Goal: Find specific page/section: Find specific page/section

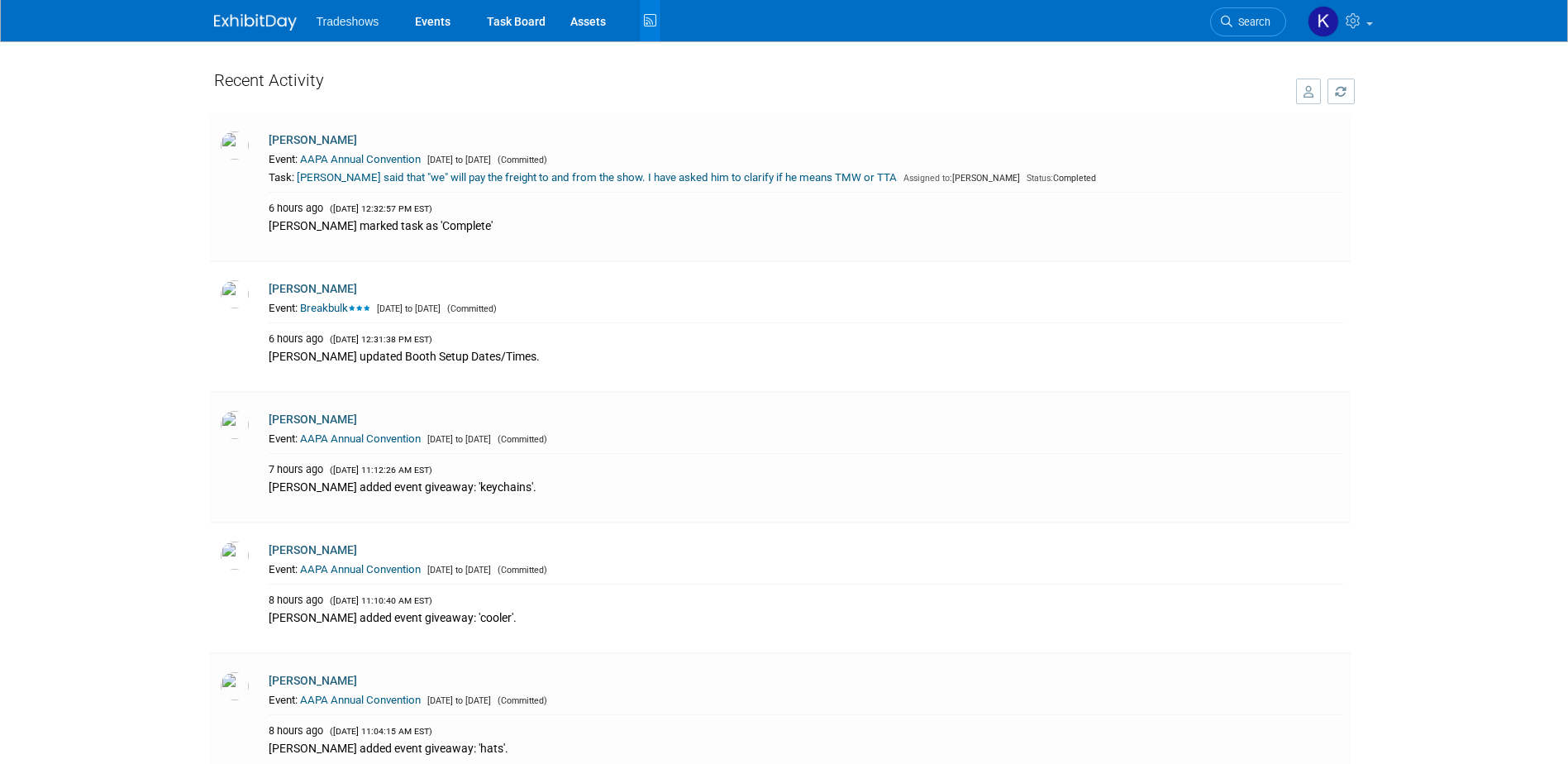
click at [340, 26] on span "Tradeshows" at bounding box center [348, 21] width 63 height 13
click at [441, 24] on link "Events" at bounding box center [432, 20] width 60 height 41
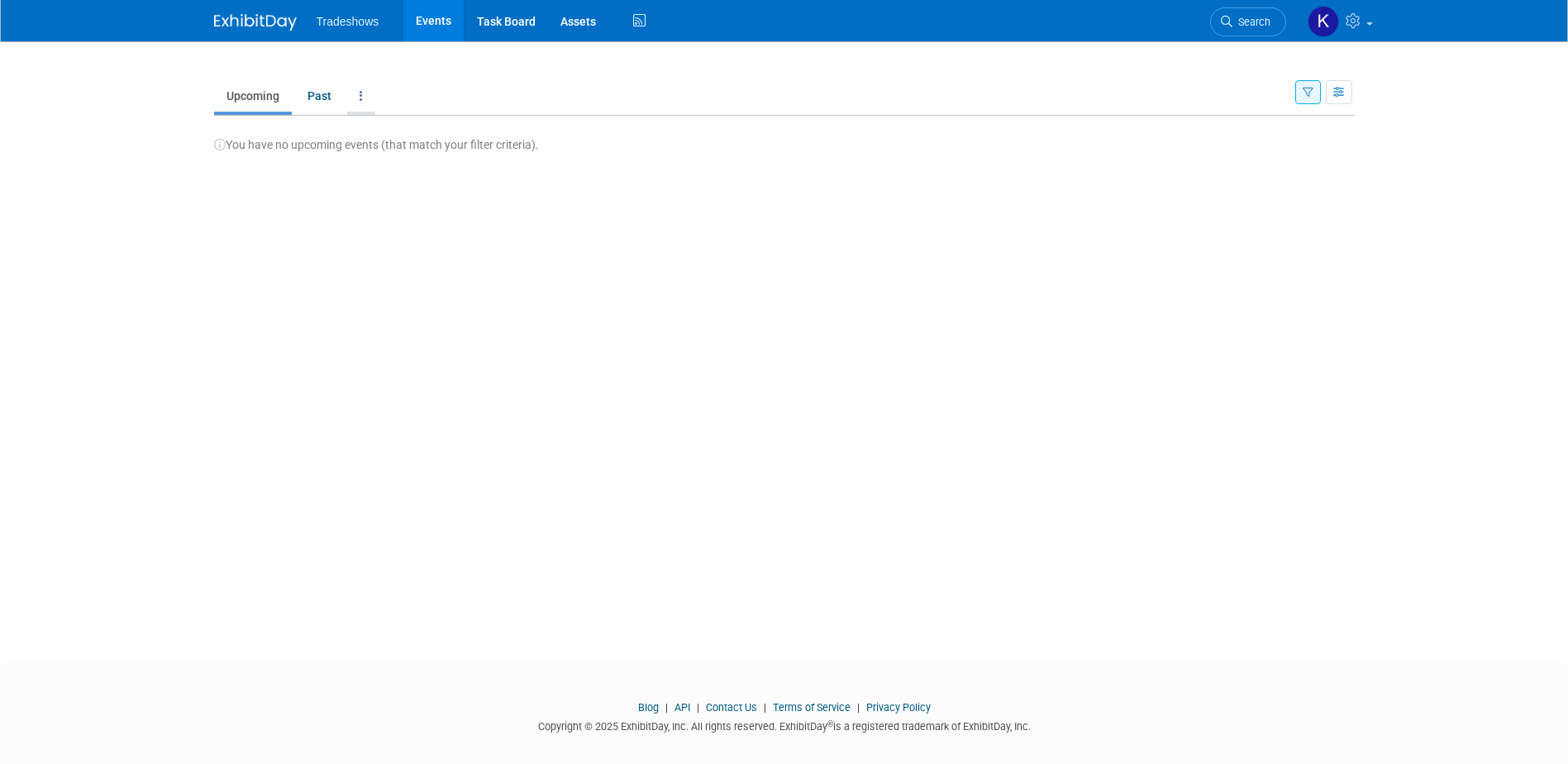
click at [361, 98] on icon at bounding box center [361, 95] width 3 height 11
click at [389, 169] on link "Grouped Annually Events grouped by year" at bounding box center [413, 170] width 132 height 37
click at [276, 151] on button "2025 0" at bounding box center [253, 141] width 79 height 31
click at [285, 148] on button "2025 0" at bounding box center [253, 141] width 79 height 31
click at [245, 143] on span "2025 0" at bounding box center [249, 141] width 47 height 17
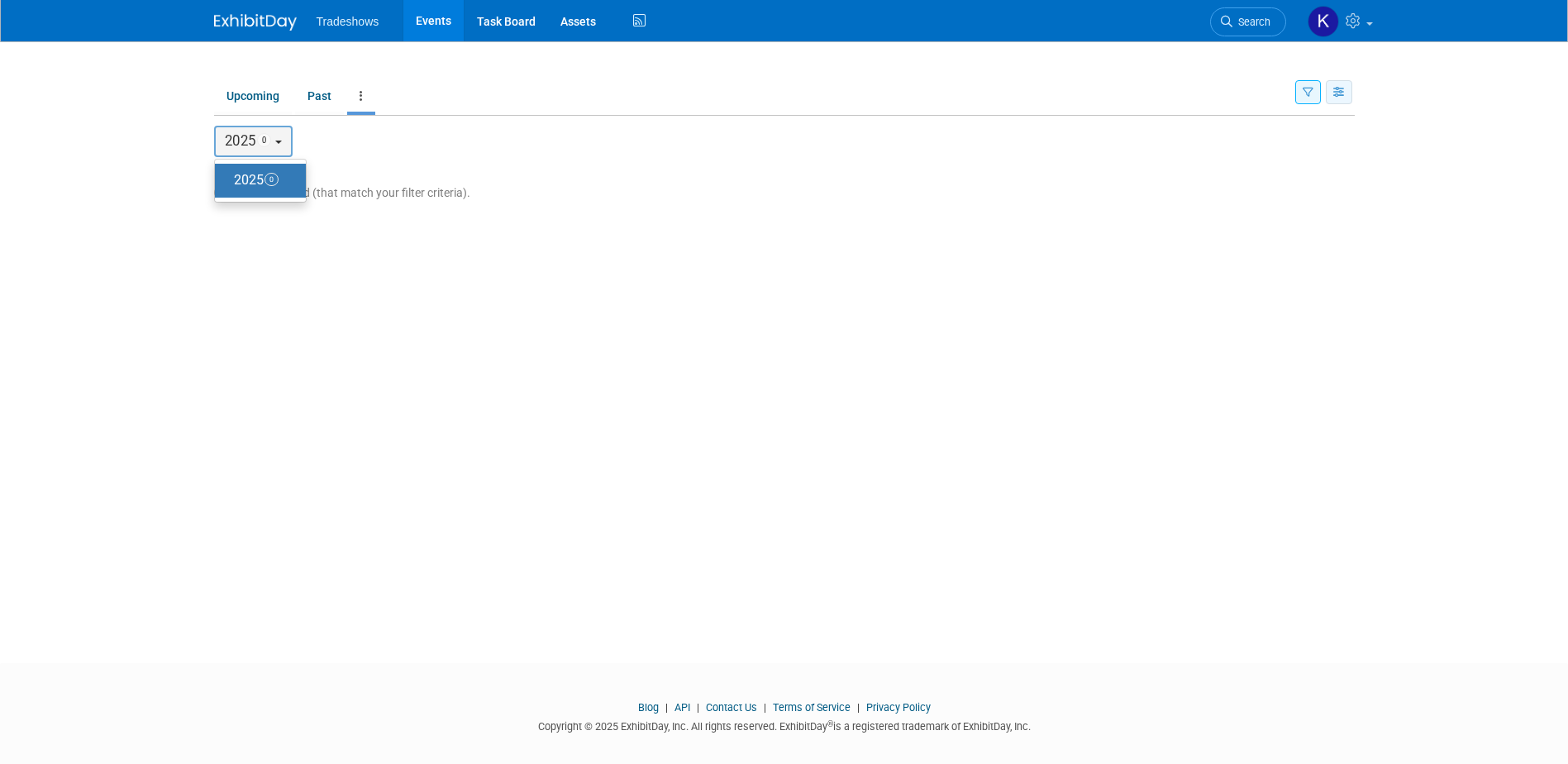
click at [1345, 91] on icon "button" at bounding box center [1340, 93] width 12 height 10
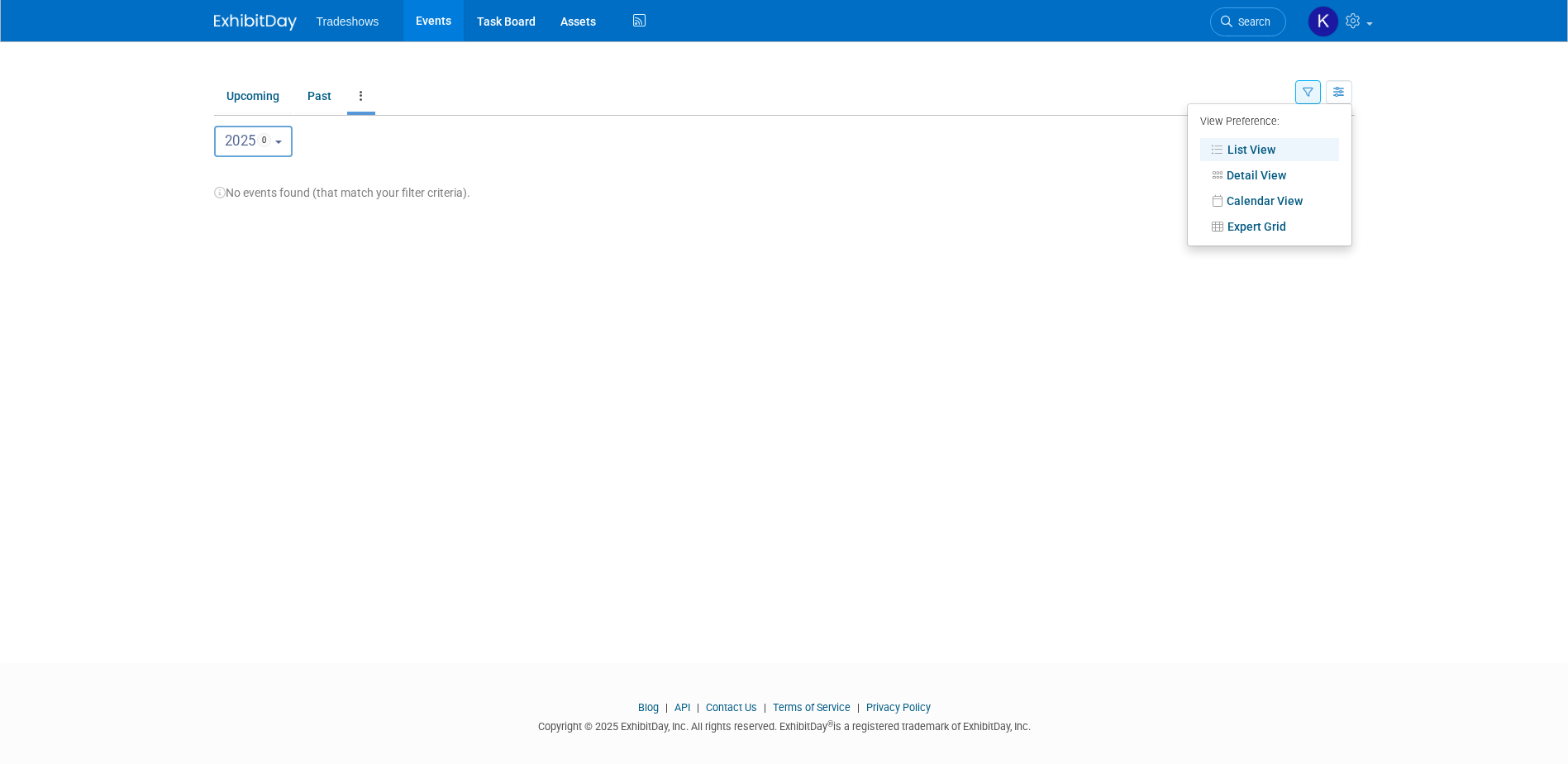
click at [1305, 91] on icon "button" at bounding box center [1309, 93] width 10 height 10
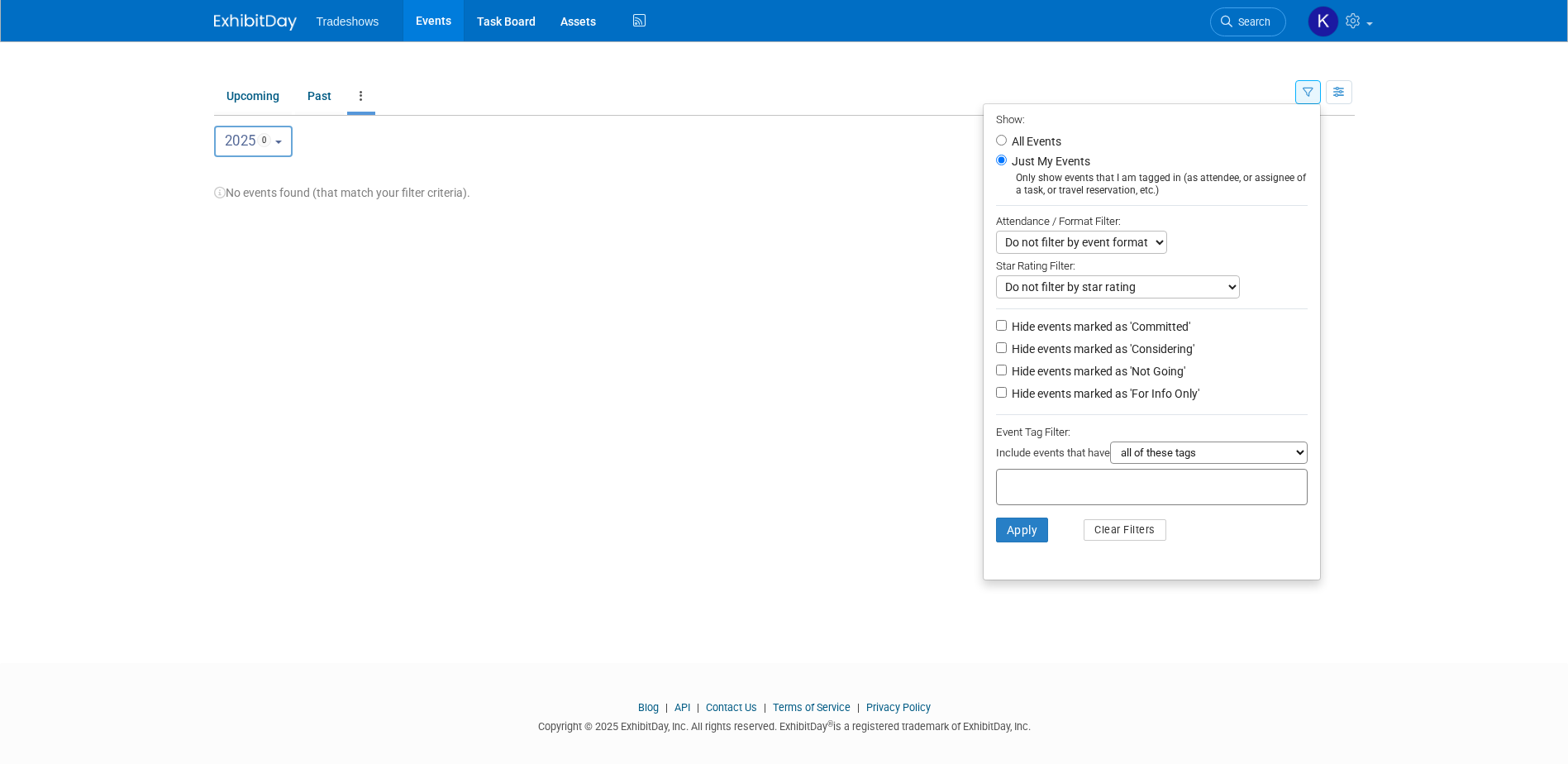
click at [1147, 244] on select "Do not filter by event format Only show In-Person events Only show Virtual even…" at bounding box center [1082, 242] width 171 height 24
select select "2"
click at [996, 232] on select "Do not filter by event format Only show In-Person events Only show Virtual even…" at bounding box center [1082, 242] width 171 height 24
click at [1111, 293] on select "Do not filter by star rating Only show events with no ratings (0 stars) Only sh…" at bounding box center [1118, 286] width 244 height 24
click at [1171, 287] on select "Do not filter by star rating Only show events with no ratings (0 stars) Only sh…" at bounding box center [1118, 286] width 244 height 24
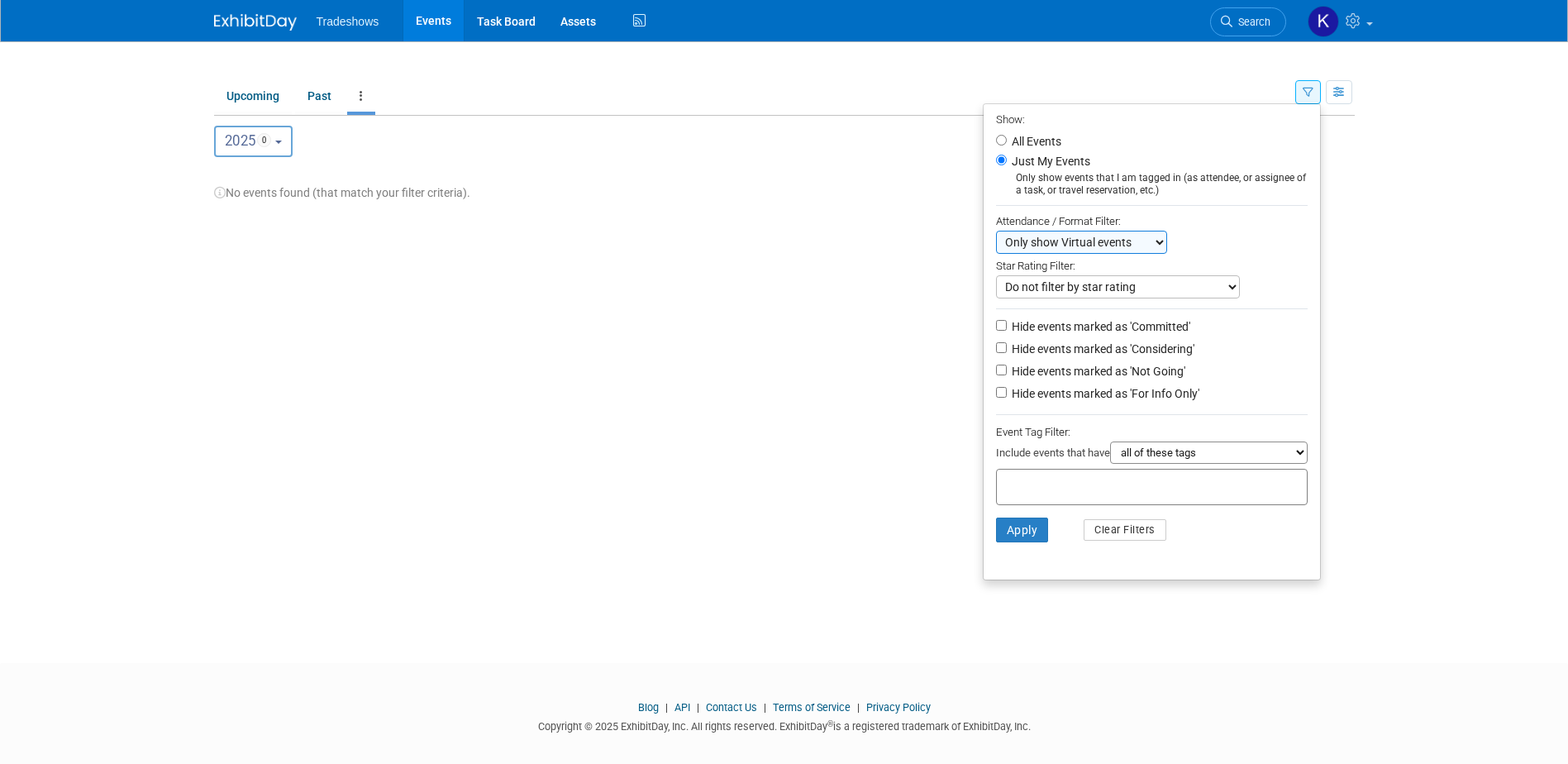
click at [1141, 464] on select "all of these tags any one of these tags only and exactly these specific tags" at bounding box center [1209, 453] width 197 height 23
click at [1019, 537] on button "Apply" at bounding box center [1022, 530] width 53 height 24
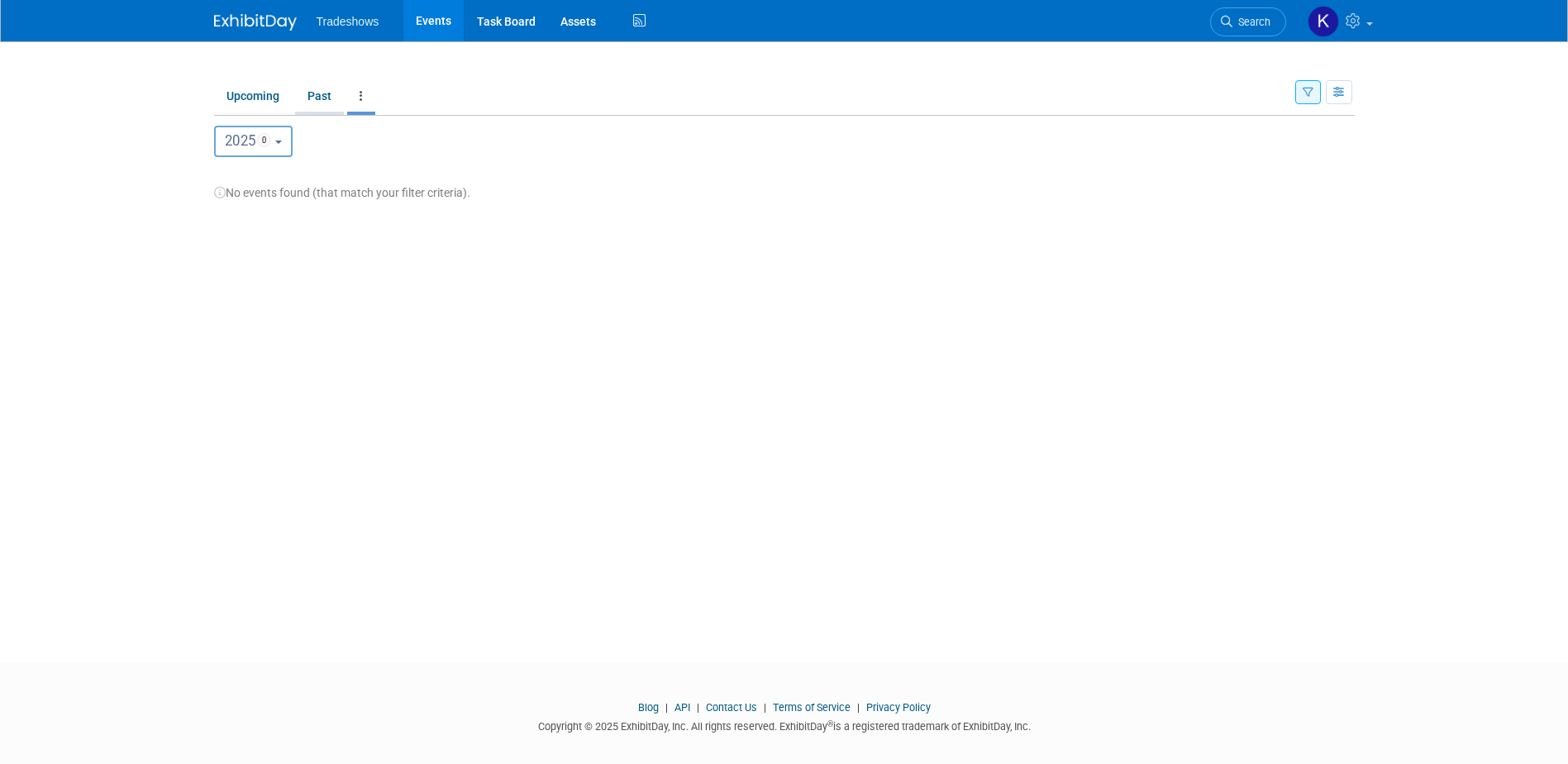
click at [316, 100] on link "Past" at bounding box center [320, 96] width 49 height 31
click at [273, 105] on link "Upcoming" at bounding box center [252, 96] width 78 height 31
click at [1338, 98] on button "button" at bounding box center [1339, 92] width 26 height 24
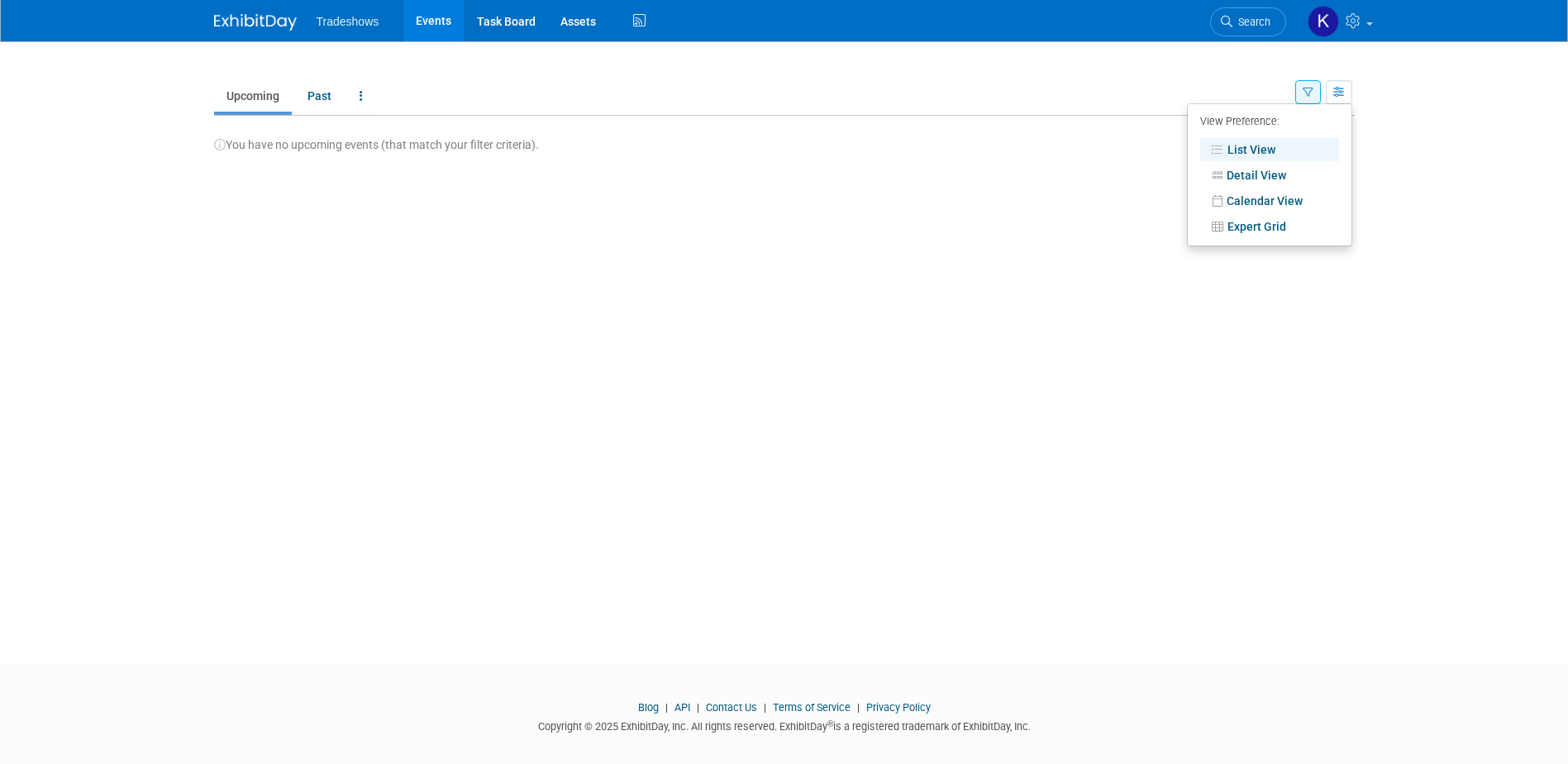
click at [1317, 95] on button "button" at bounding box center [1308, 92] width 25 height 24
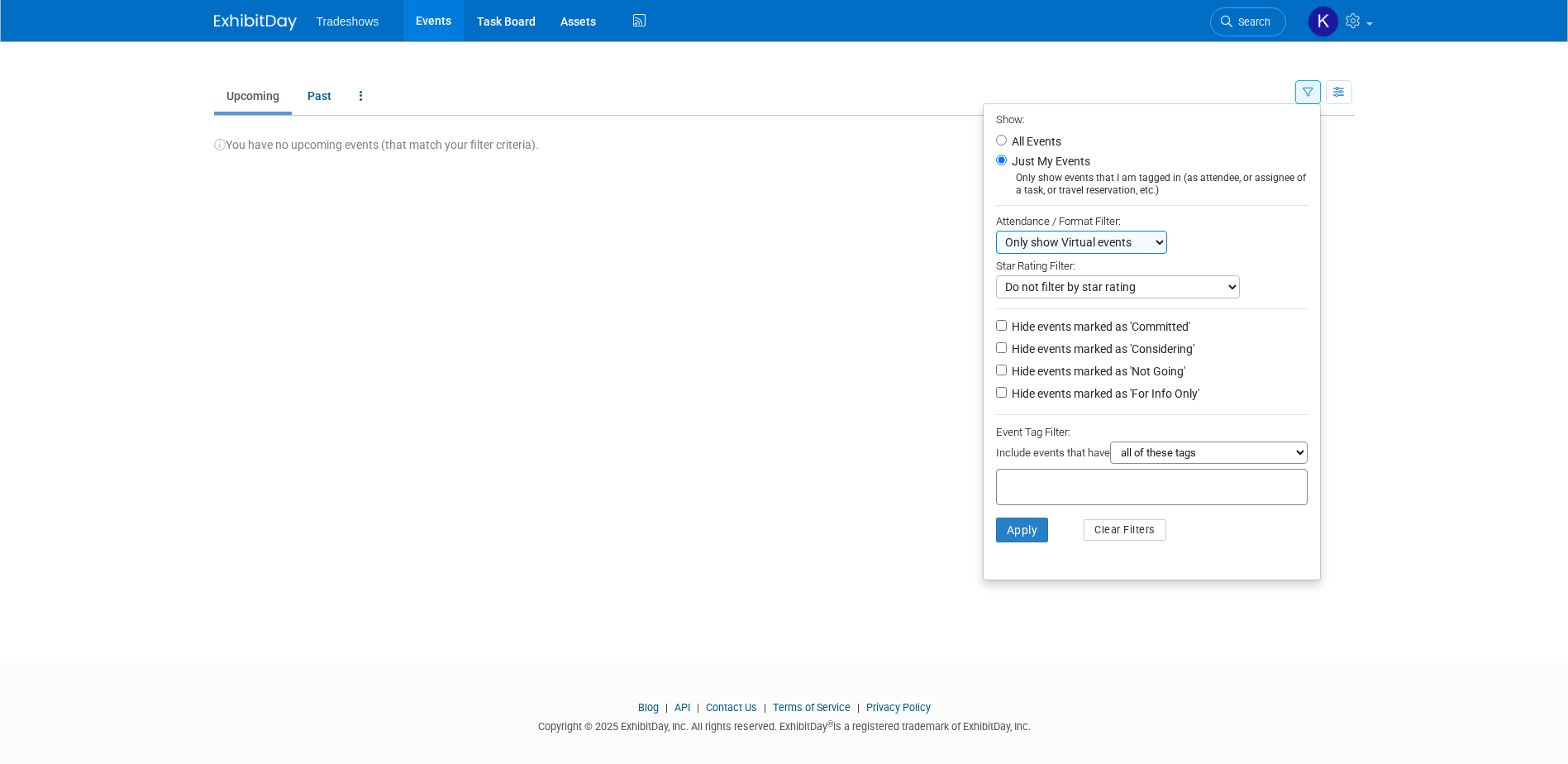
click at [1029, 143] on label "All Events" at bounding box center [1035, 141] width 53 height 11
click at [1007, 143] on input "All Events" at bounding box center [1001, 140] width 10 height 10
radio input "true"
click at [1028, 539] on button "Apply" at bounding box center [1022, 530] width 53 height 24
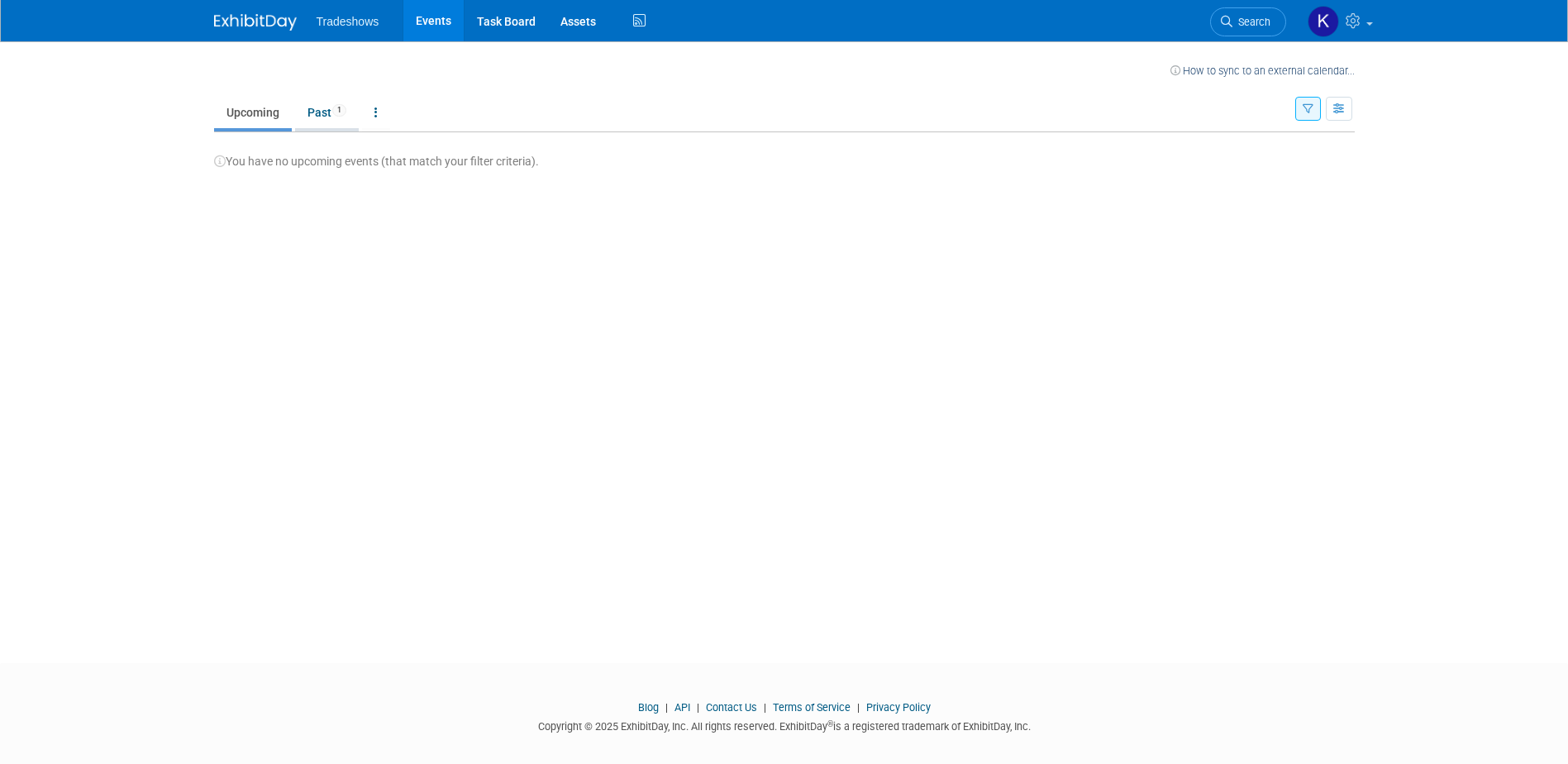
click at [340, 109] on span "1" at bounding box center [340, 110] width 14 height 12
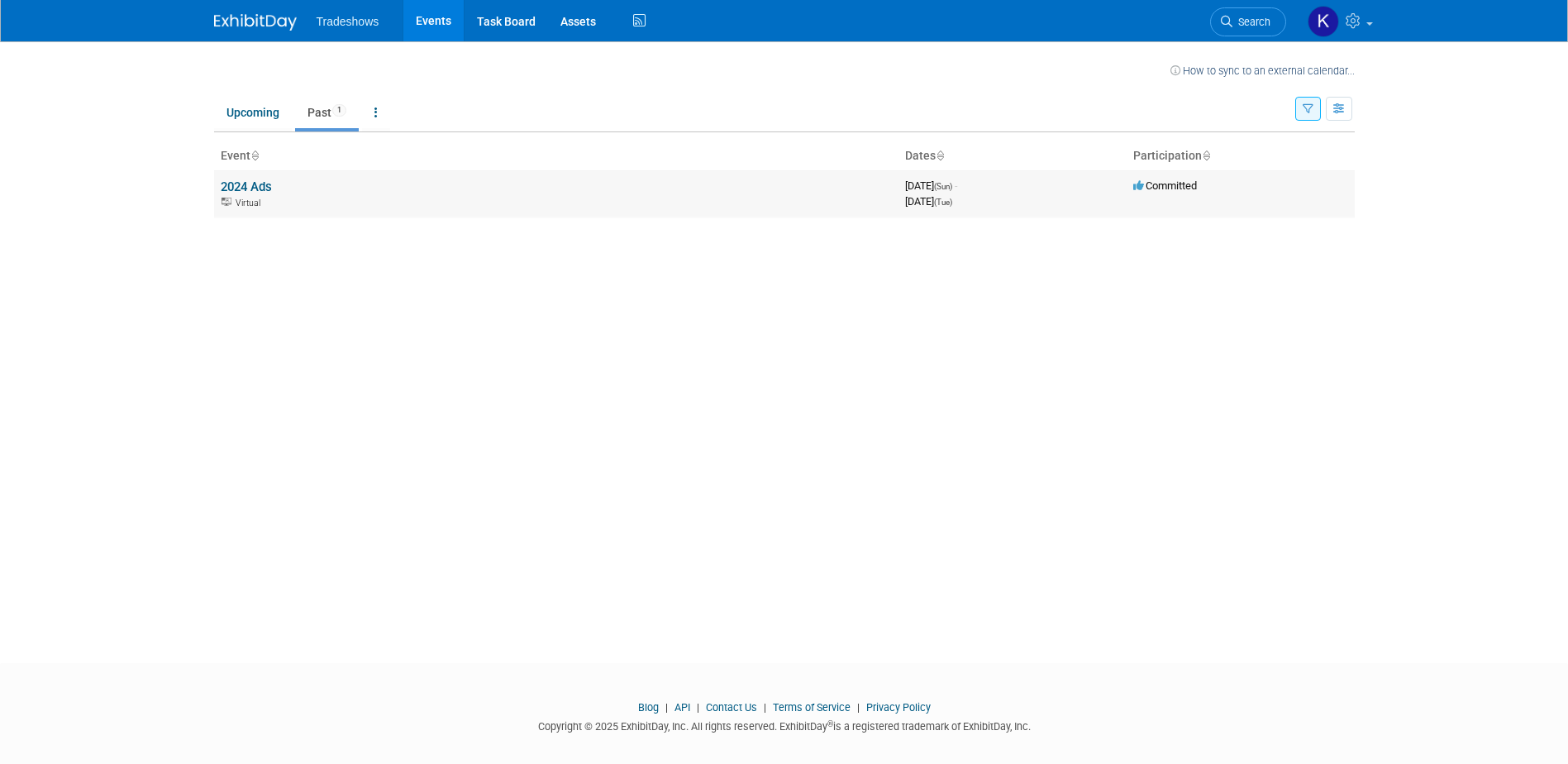
click at [302, 203] on div "Virtual" at bounding box center [556, 201] width 671 height 13
click at [235, 193] on link "2024 Ads" at bounding box center [246, 187] width 52 height 15
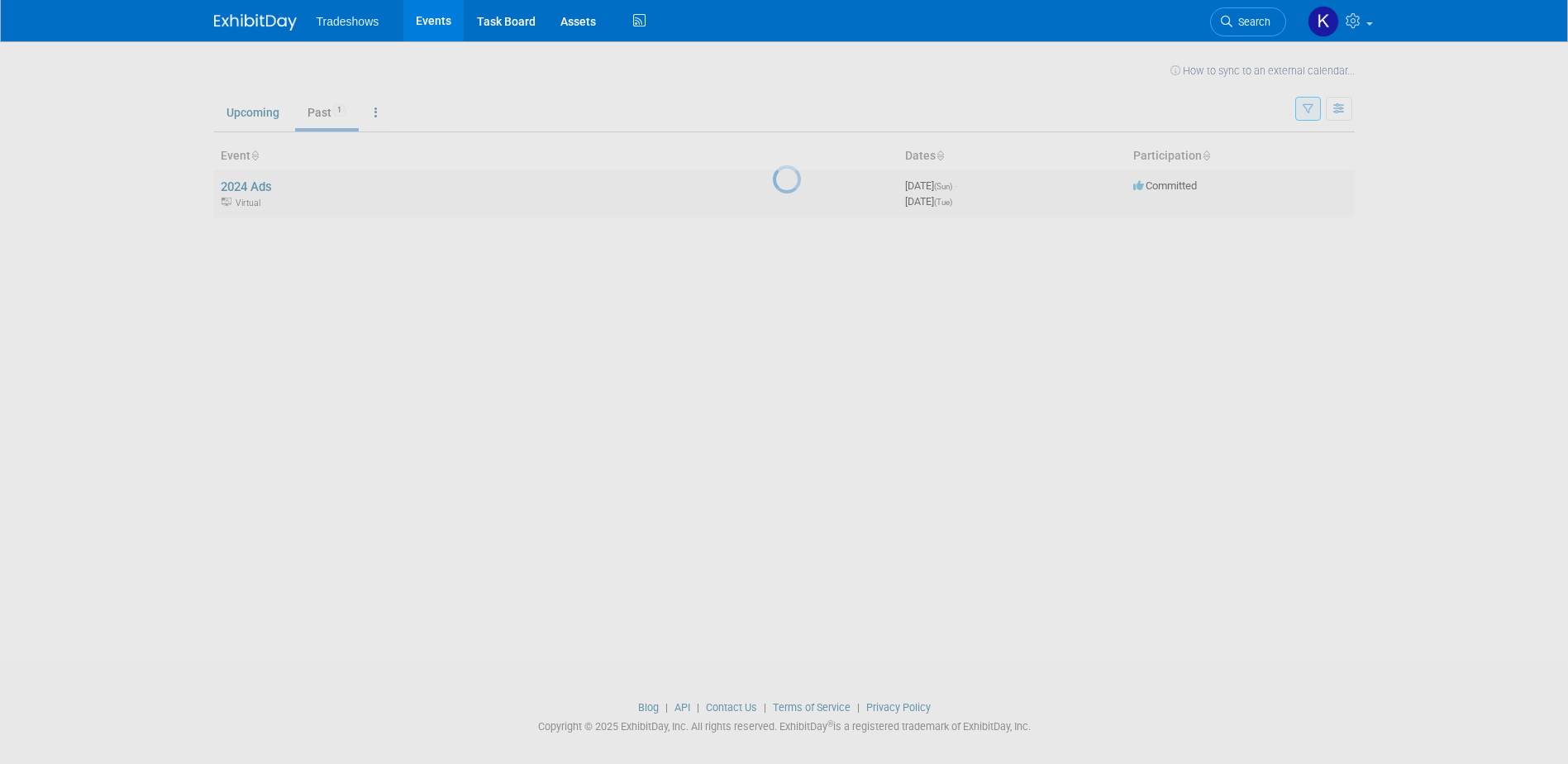
click at [773, 193] on div at bounding box center [784, 382] width 24 height 764
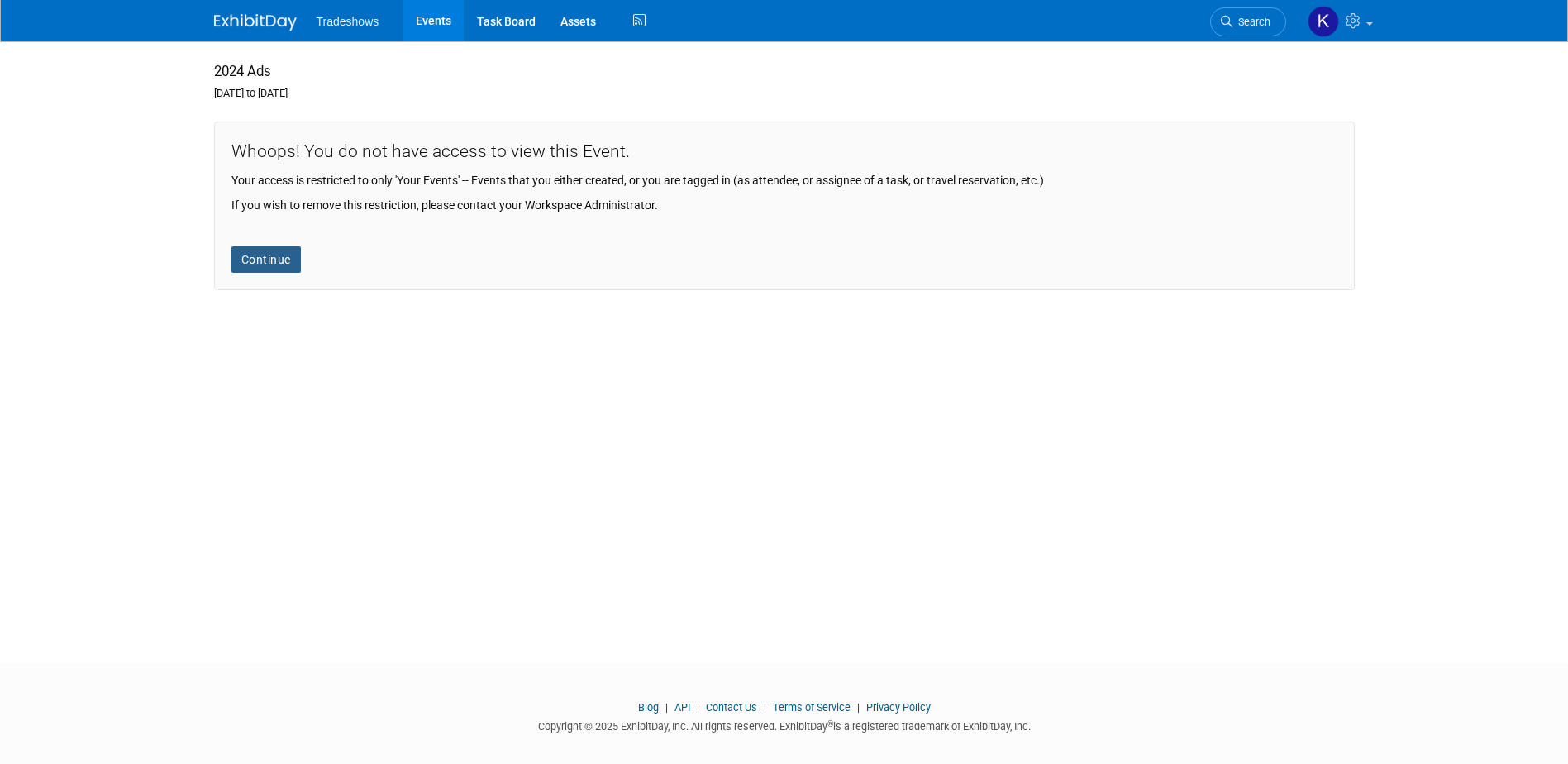
click at [285, 261] on link "Continue" at bounding box center [266, 259] width 70 height 26
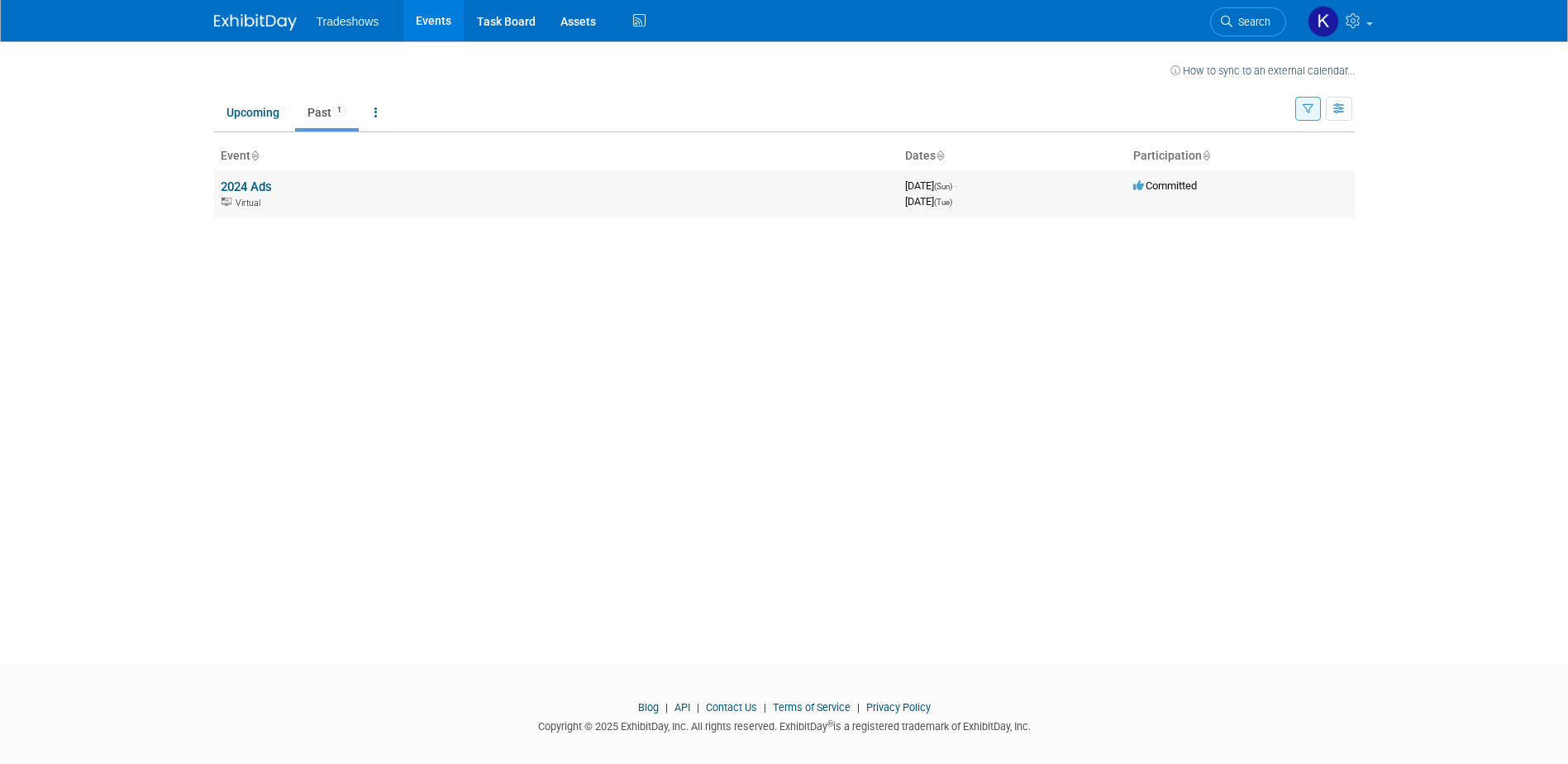
click at [1171, 189] on span "Committed" at bounding box center [1165, 186] width 64 height 12
click at [1138, 187] on icon at bounding box center [1139, 185] width 12 height 10
click at [255, 190] on link "2024 Ads" at bounding box center [246, 187] width 52 height 15
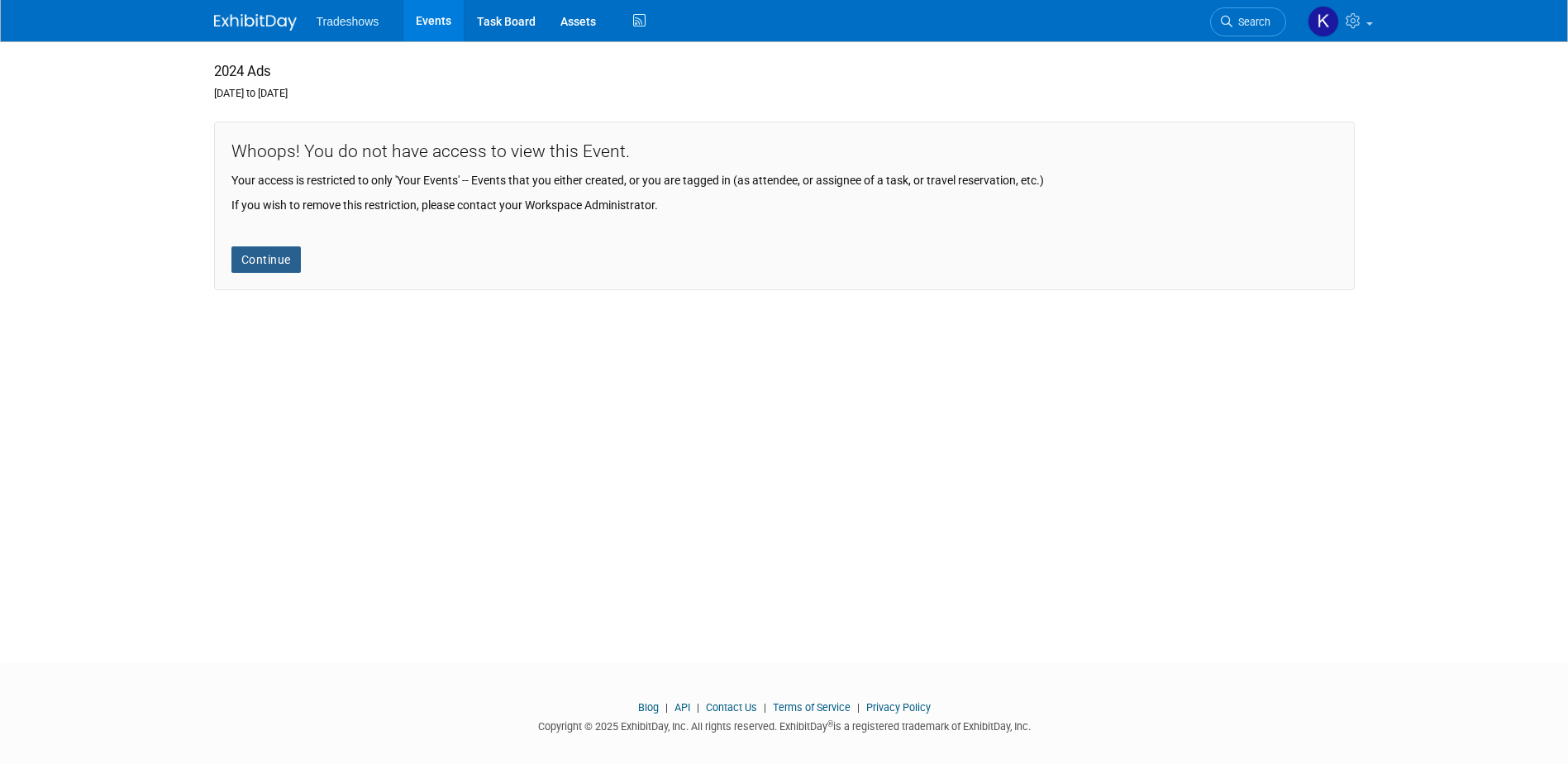
click at [257, 263] on link "Continue" at bounding box center [266, 259] width 70 height 26
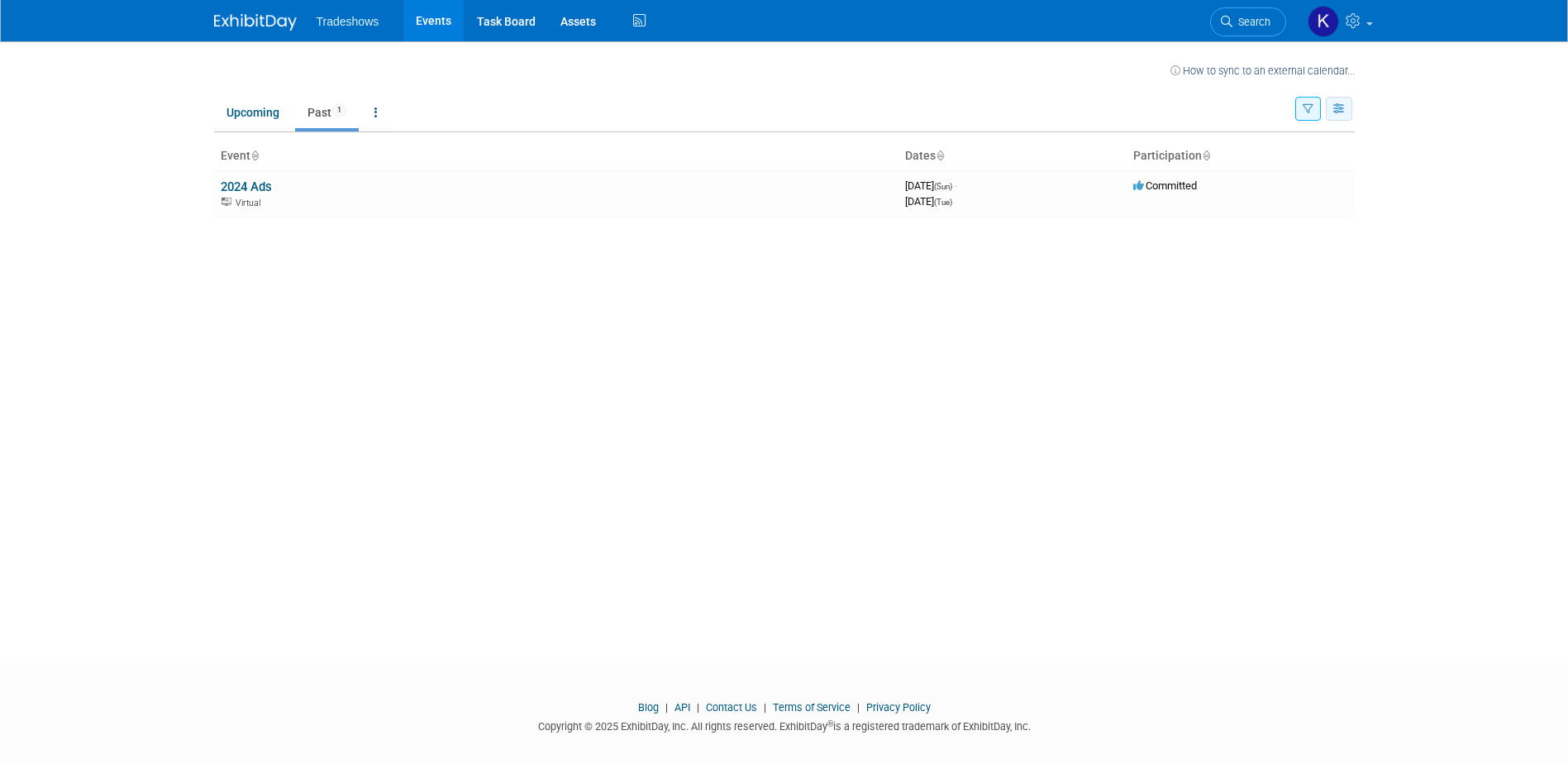
click at [1338, 111] on icon "button" at bounding box center [1340, 109] width 12 height 10
click at [1261, 195] on link "Detail View" at bounding box center [1269, 191] width 139 height 24
click at [1346, 113] on button "button" at bounding box center [1339, 108] width 26 height 24
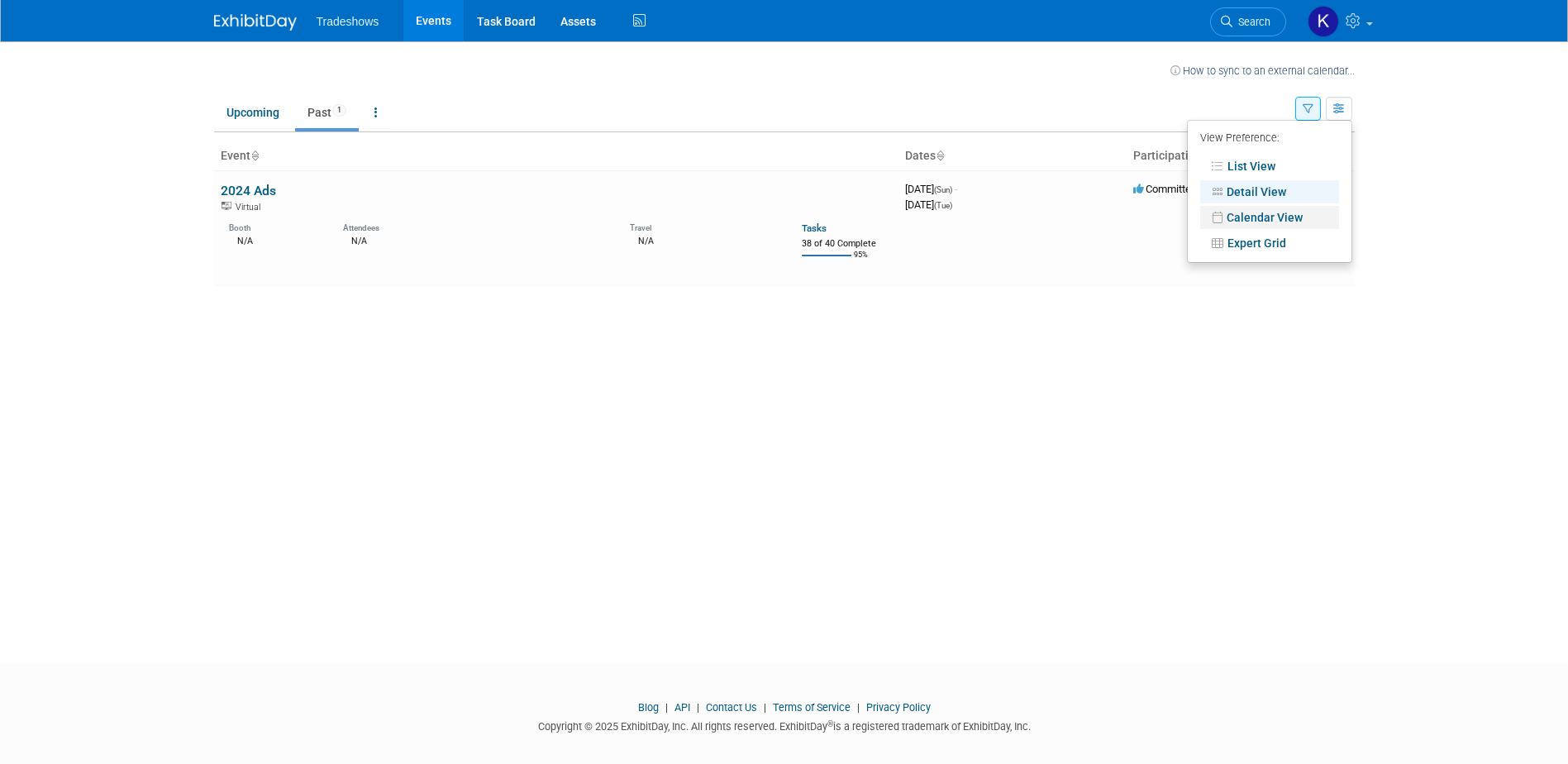
click at [1251, 220] on link "Calendar View" at bounding box center [1269, 217] width 139 height 24
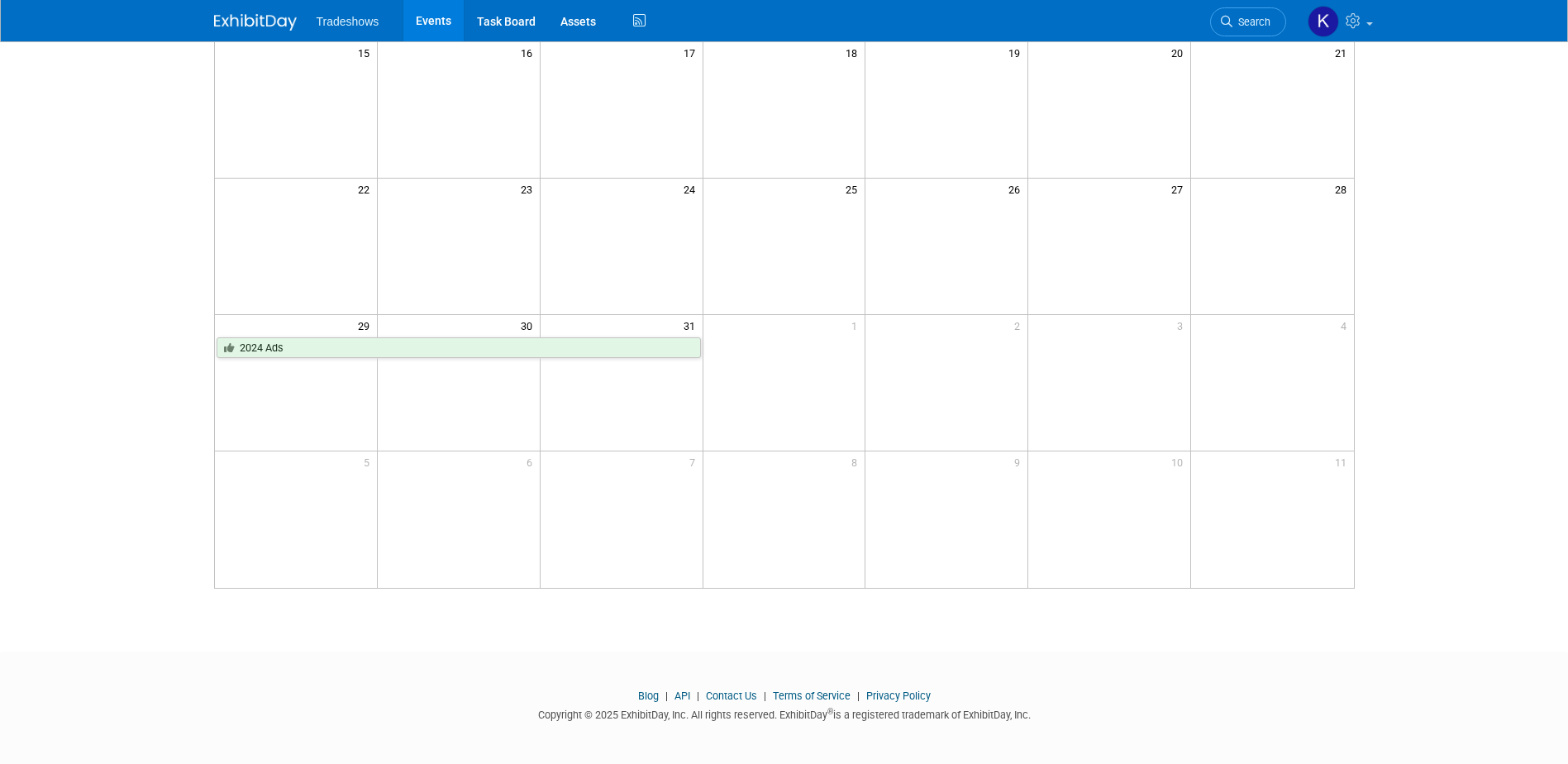
scroll to position [410, 0]
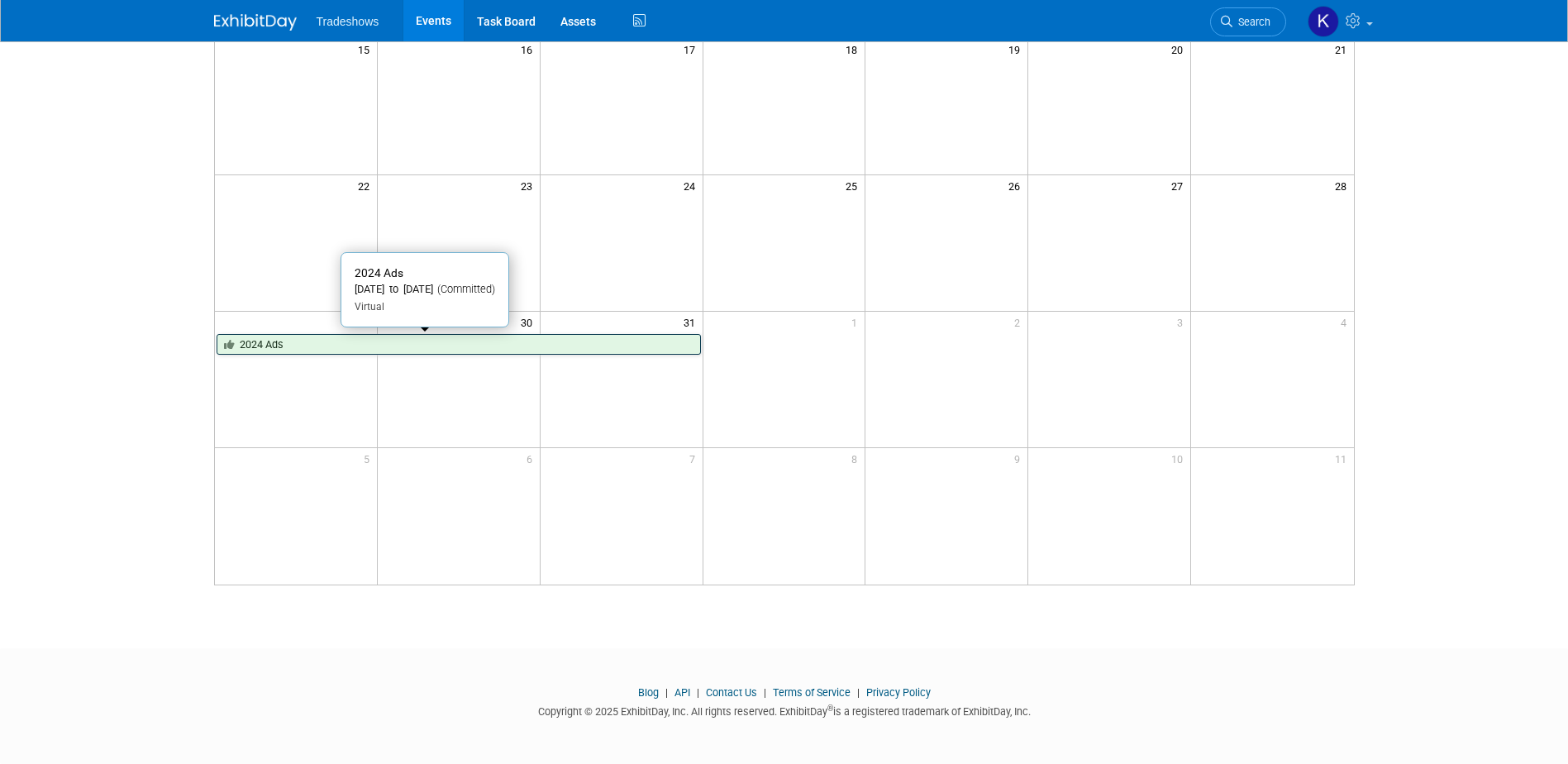
click at [647, 348] on link "2024 Ads" at bounding box center [458, 345] width 485 height 22
click at [0, 0] on div at bounding box center [0, 0] width 0 height 0
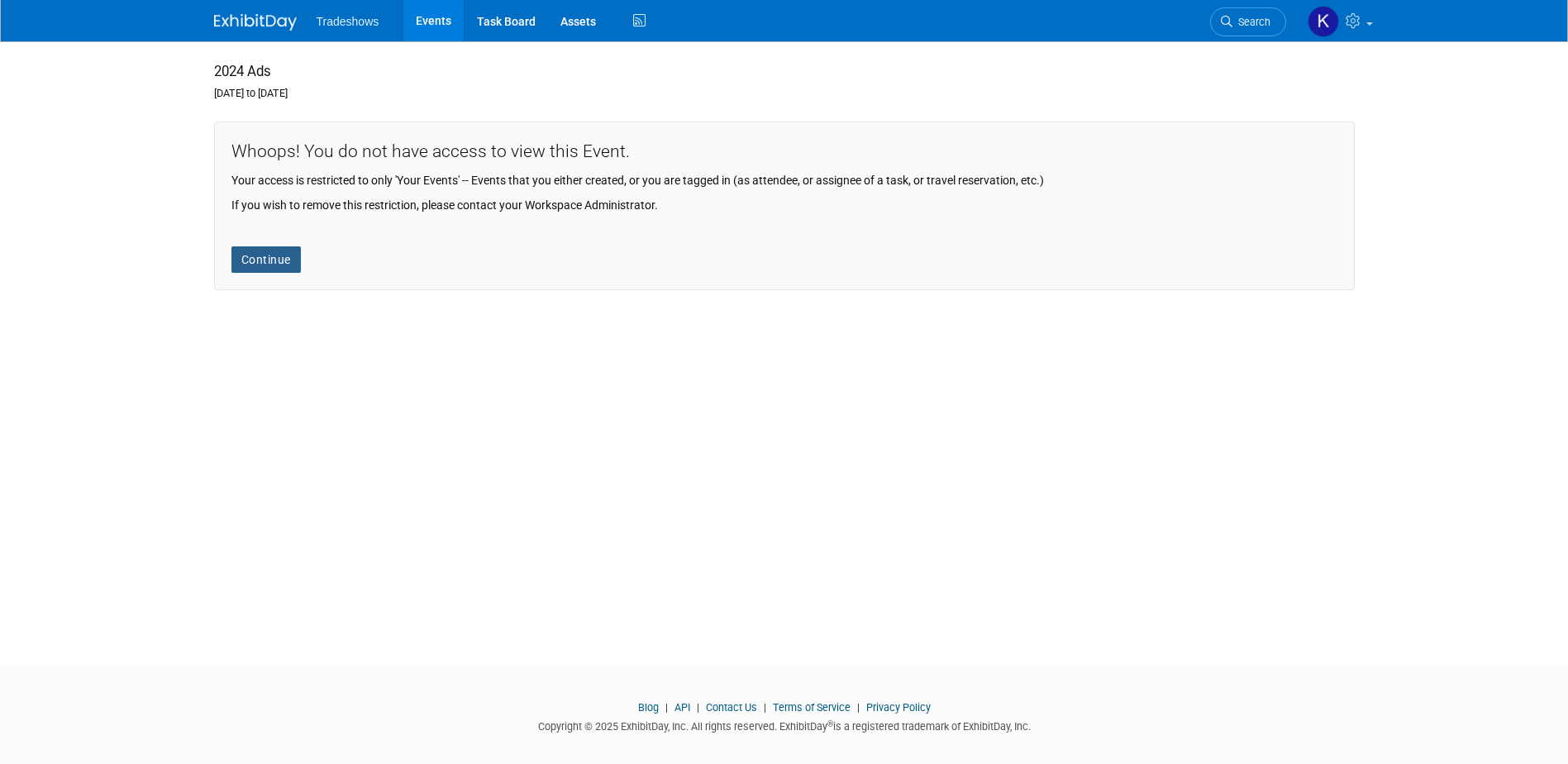
click at [285, 258] on link "Continue" at bounding box center [266, 259] width 70 height 26
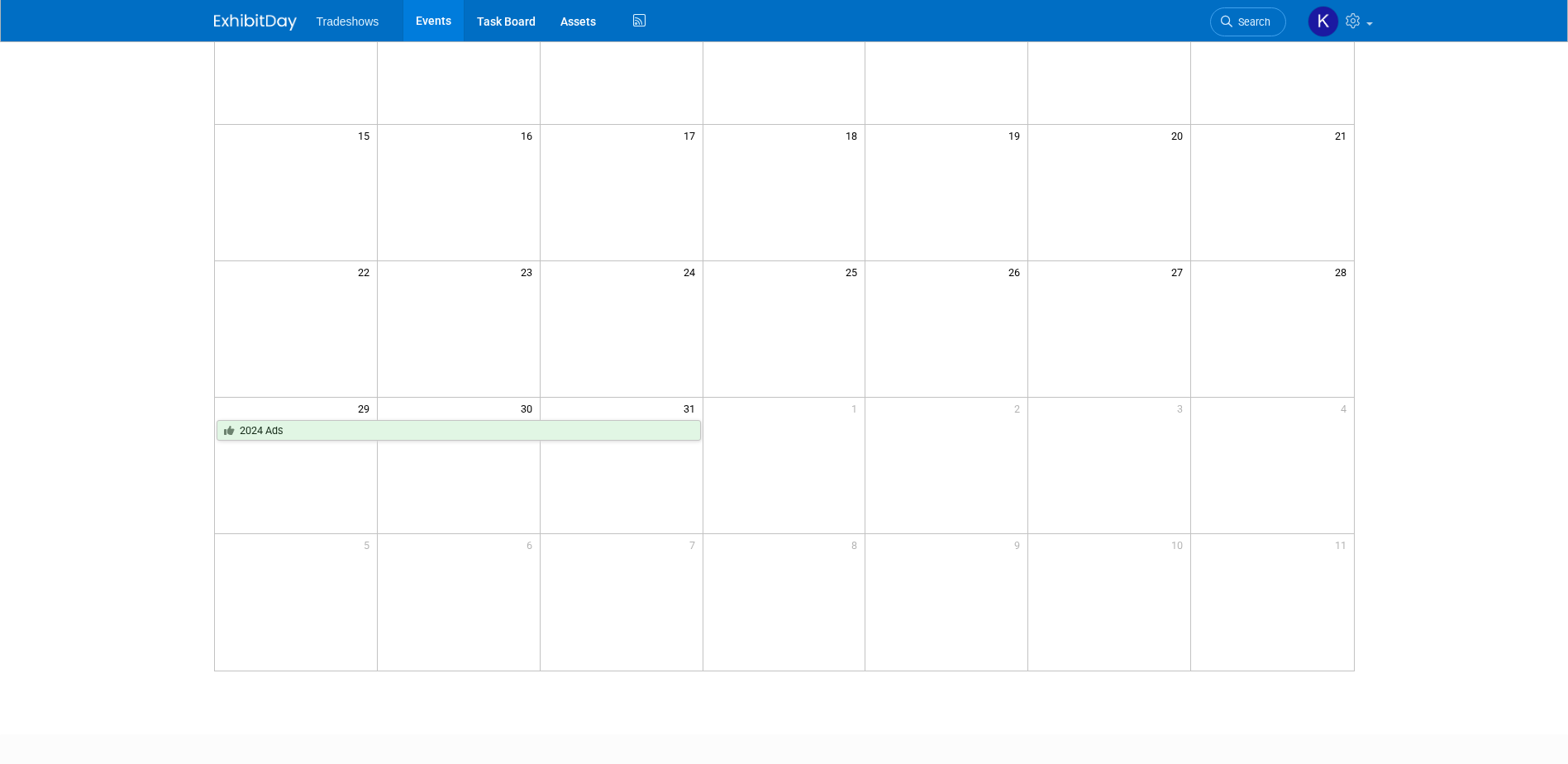
scroll to position [331, 0]
click at [1367, 28] on link at bounding box center [1339, 20] width 81 height 41
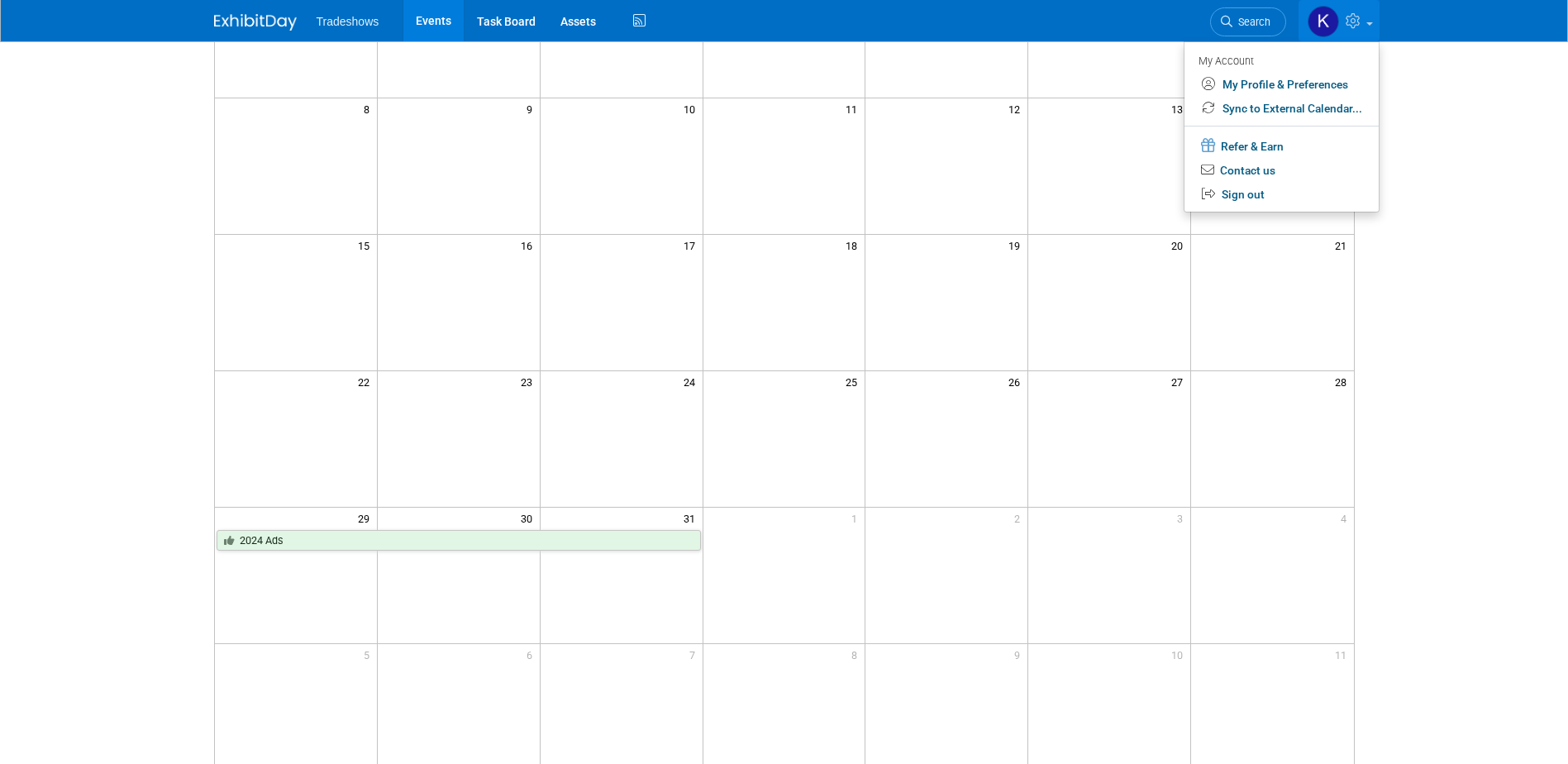
scroll to position [0, 0]
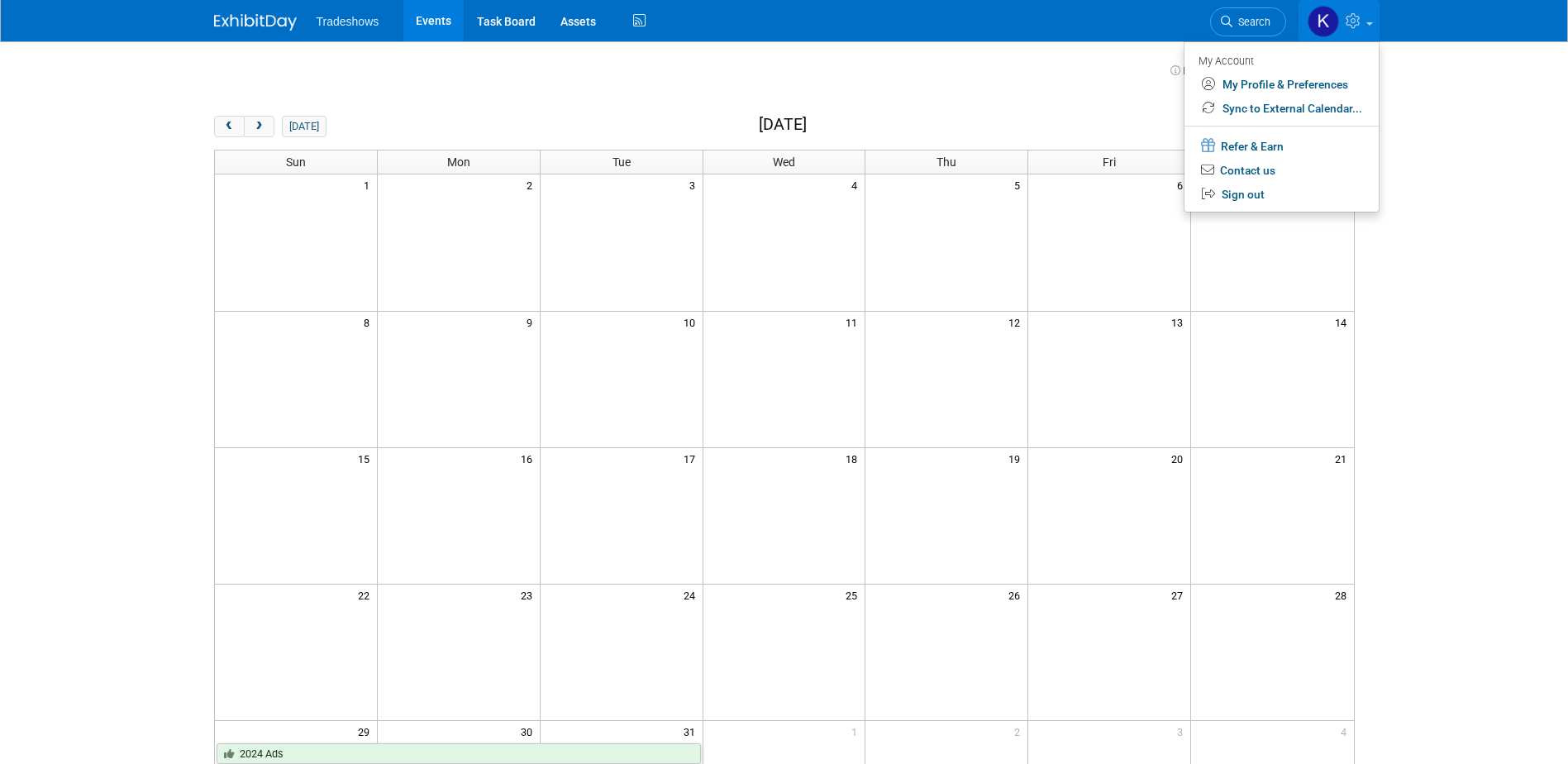
click at [985, 131] on div "today month week December 2024" at bounding box center [784, 127] width 1141 height 23
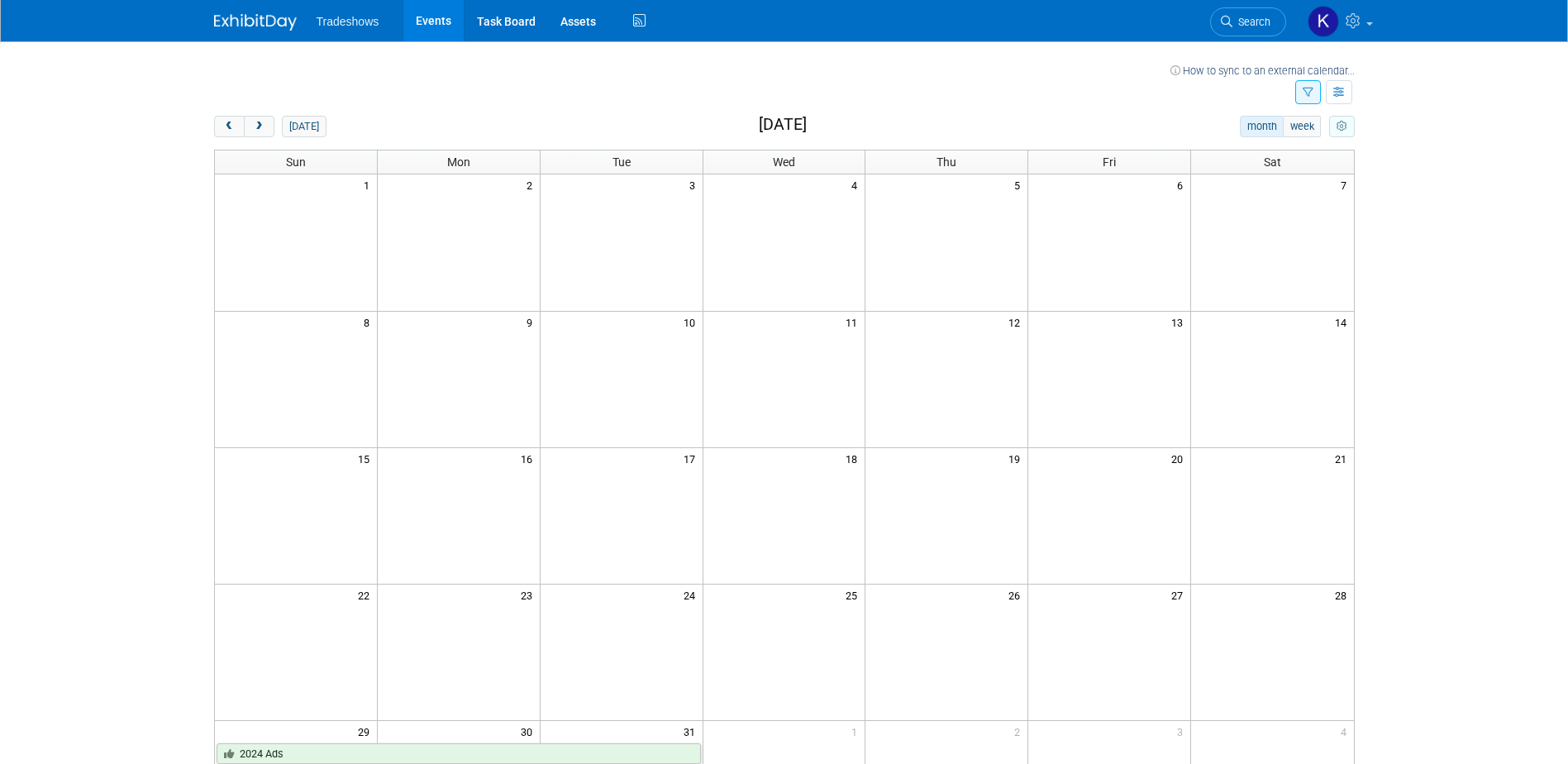
click at [1338, 124] on icon "myCustomButton" at bounding box center [1342, 127] width 10 height 10
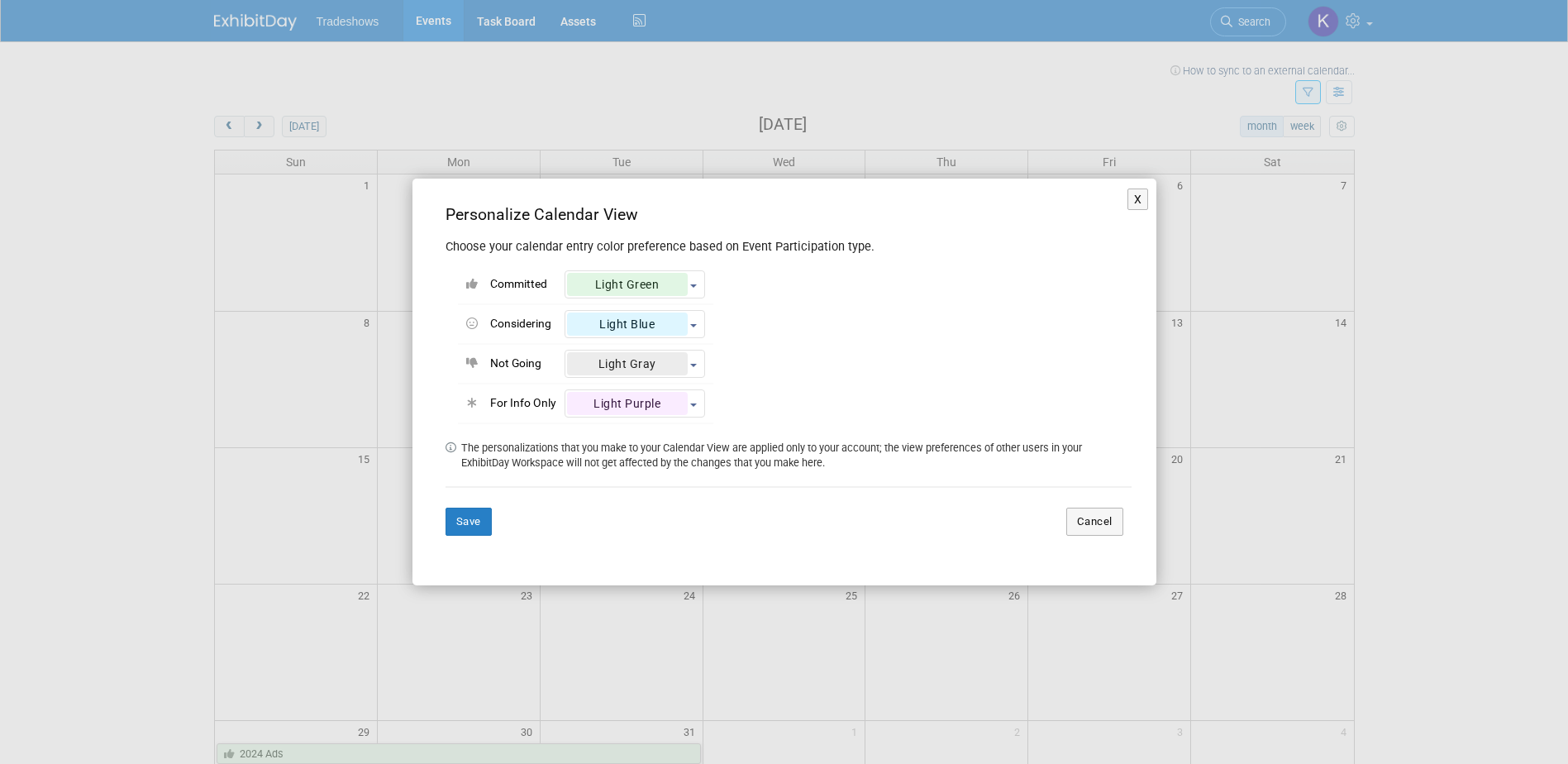
click at [730, 278] on div "Committed <div class='' style='text-align: center; padding: 4px 13px; border-ra…" at bounding box center [788, 340] width 686 height 169
click at [1137, 204] on button "X" at bounding box center [1138, 199] width 22 height 22
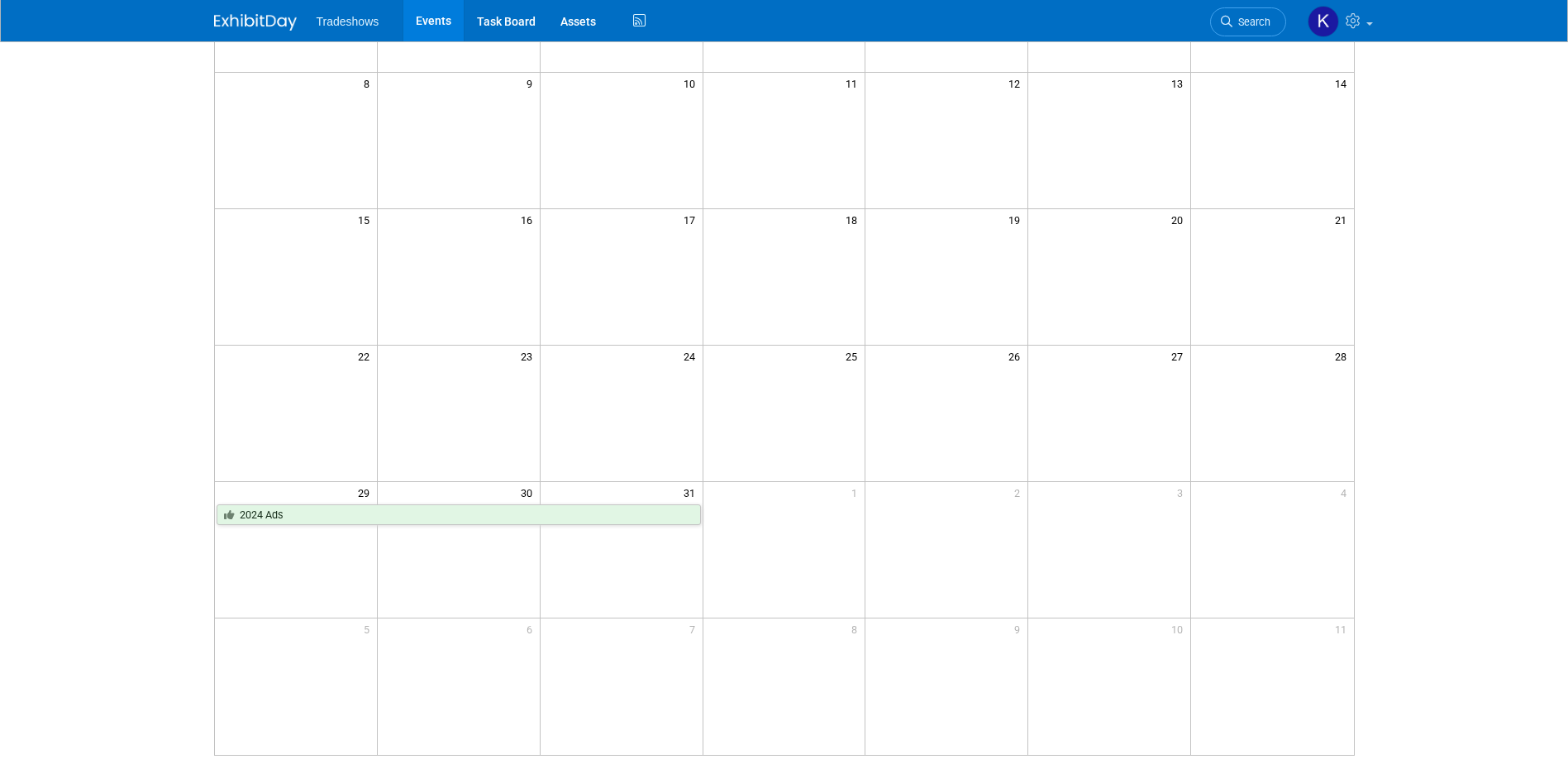
scroll to position [248, 0]
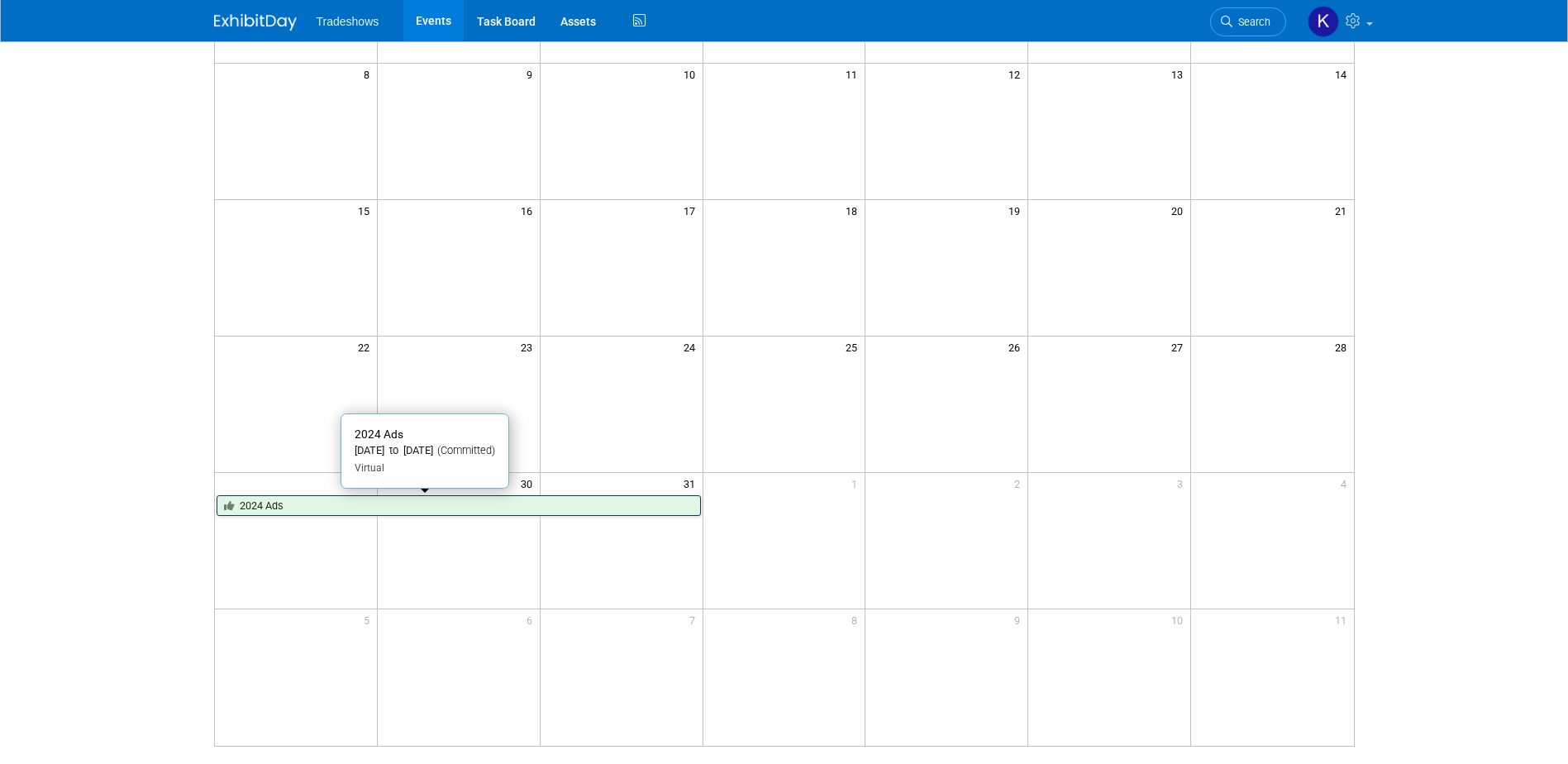
click at [668, 507] on link "2024 Ads" at bounding box center [458, 506] width 485 height 22
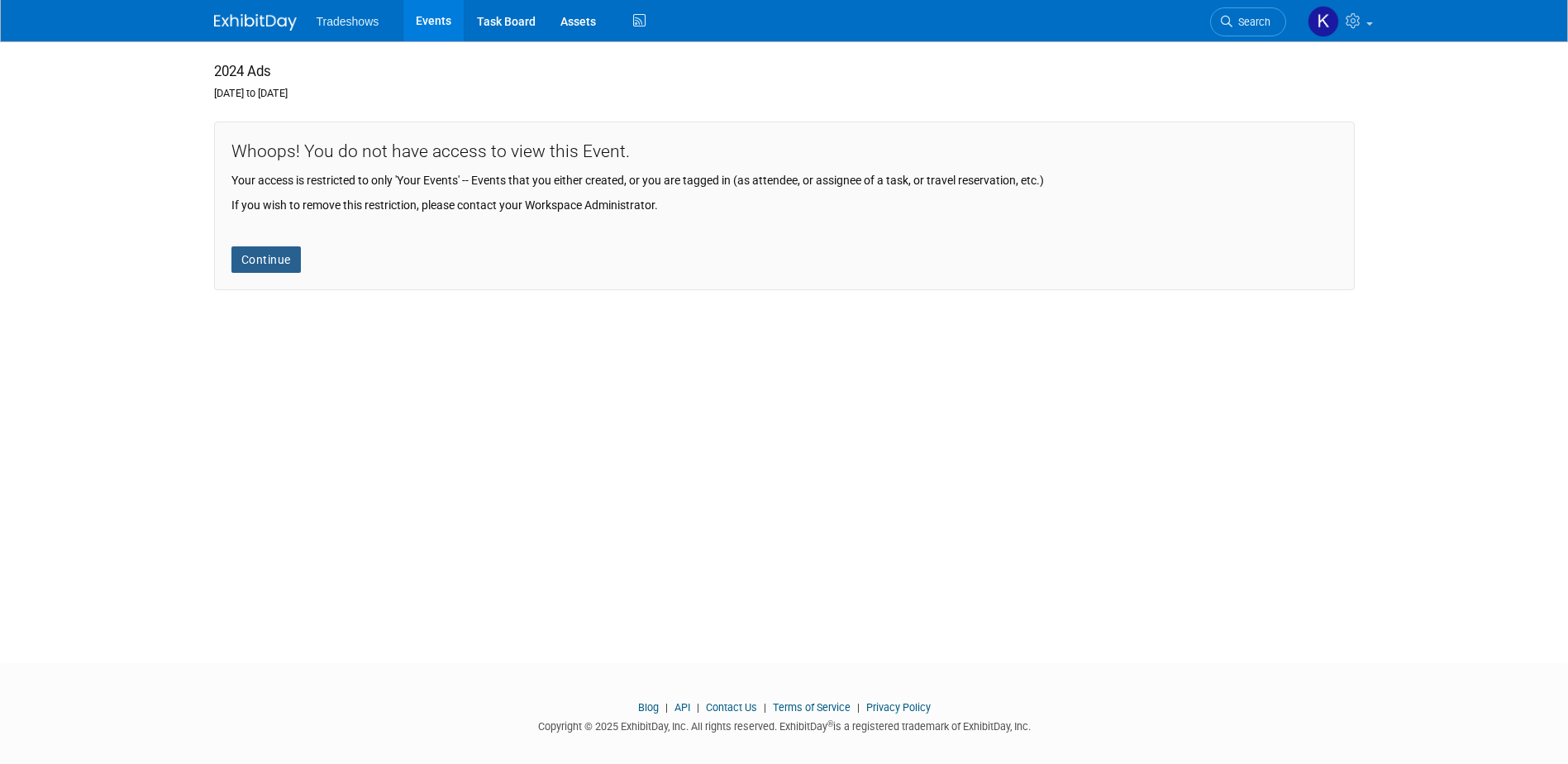
click at [263, 248] on link "Continue" at bounding box center [266, 259] width 70 height 26
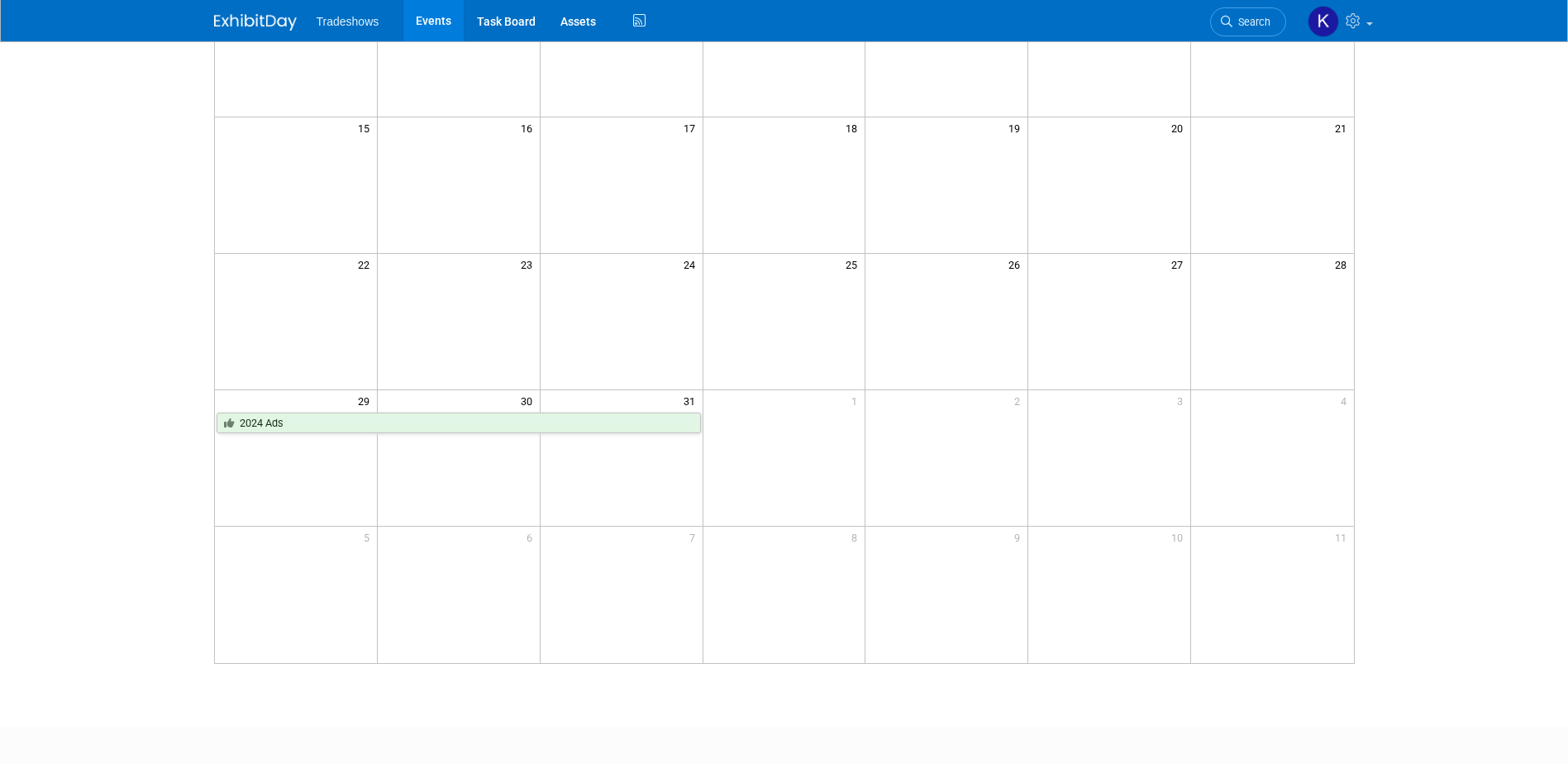
scroll to position [15, 0]
